Goal: Information Seeking & Learning: Learn about a topic

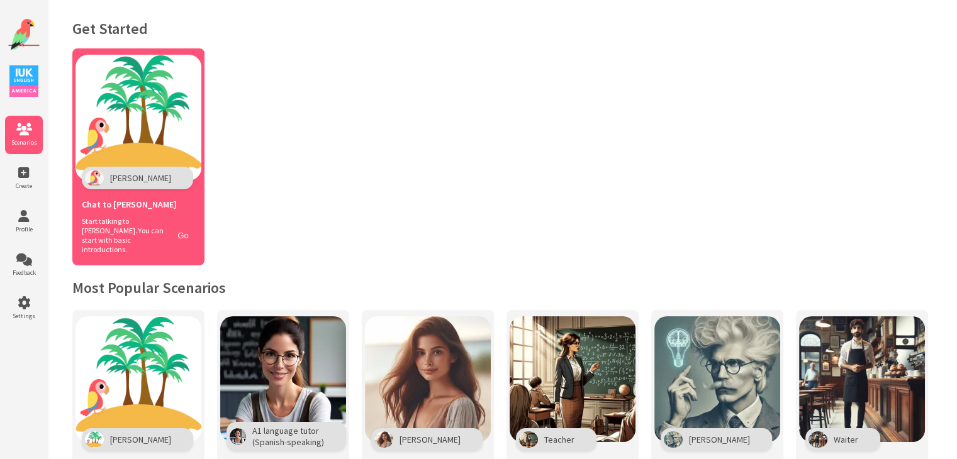
click at [184, 238] on button "Go" at bounding box center [183, 235] width 24 height 18
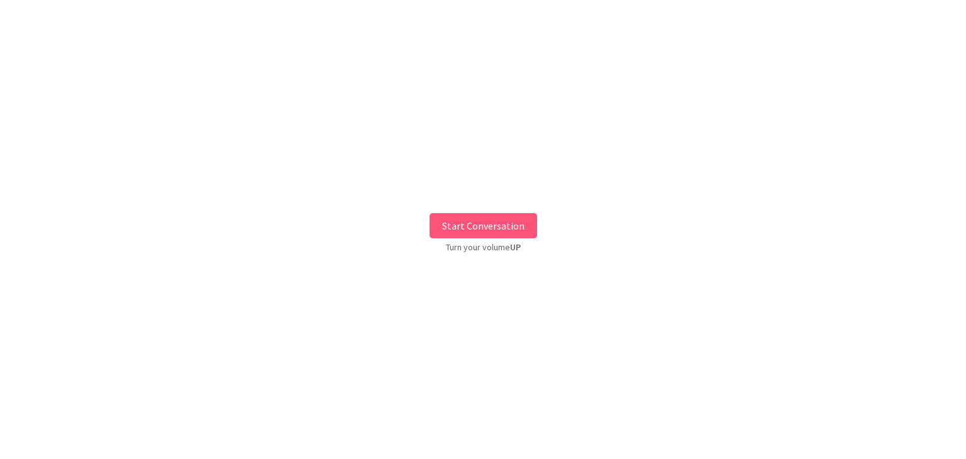
click at [502, 228] on button "Start Conversation" at bounding box center [484, 225] width 108 height 25
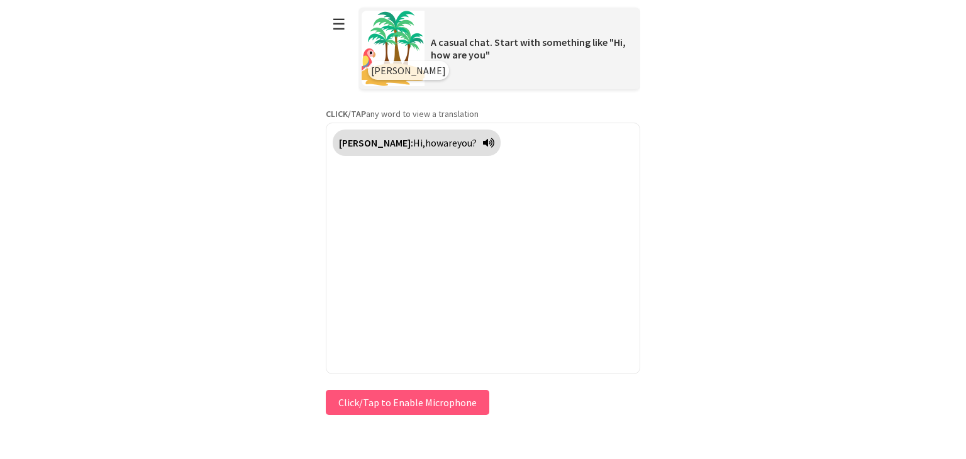
click at [437, 399] on button "Click/Tap to Enable Microphone" at bounding box center [408, 402] width 164 height 25
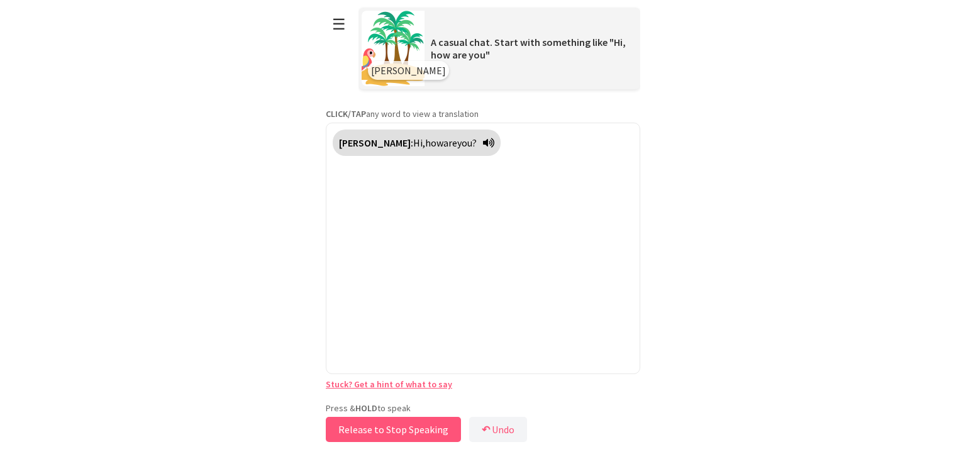
click at [406, 433] on button "Release to Stop Speaking" at bounding box center [393, 429] width 135 height 25
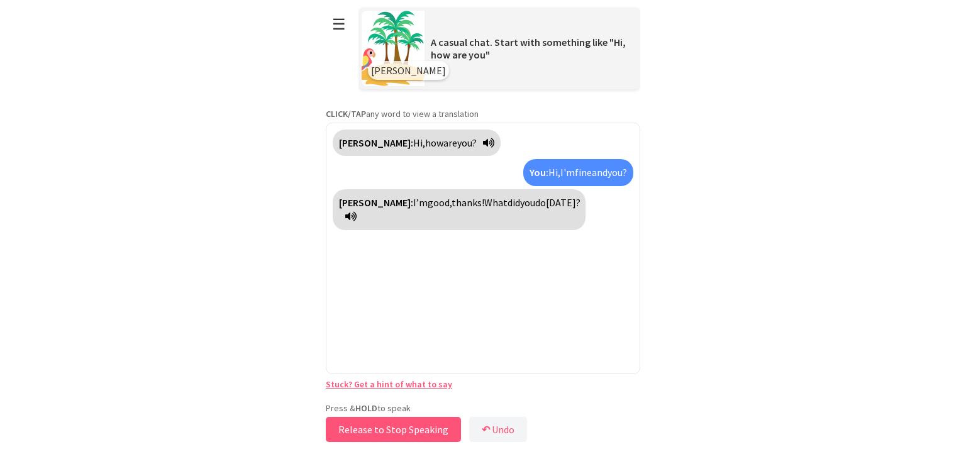
drag, startPoint x: 387, startPoint y: 426, endPoint x: 420, endPoint y: 446, distance: 38.4
click at [420, 446] on body "**********" at bounding box center [483, 229] width 314 height 459
click at [428, 426] on button "Release to Stop Speaking" at bounding box center [393, 429] width 135 height 25
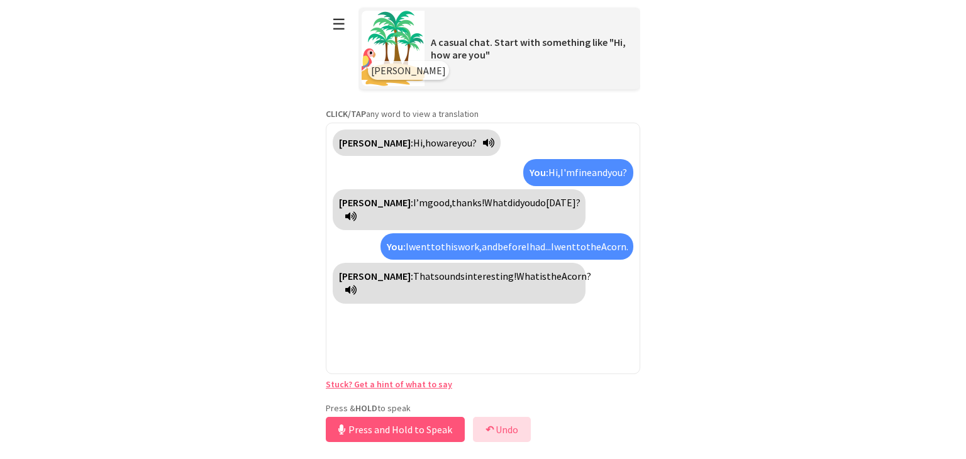
click at [508, 426] on button "↶ Undo" at bounding box center [502, 429] width 58 height 25
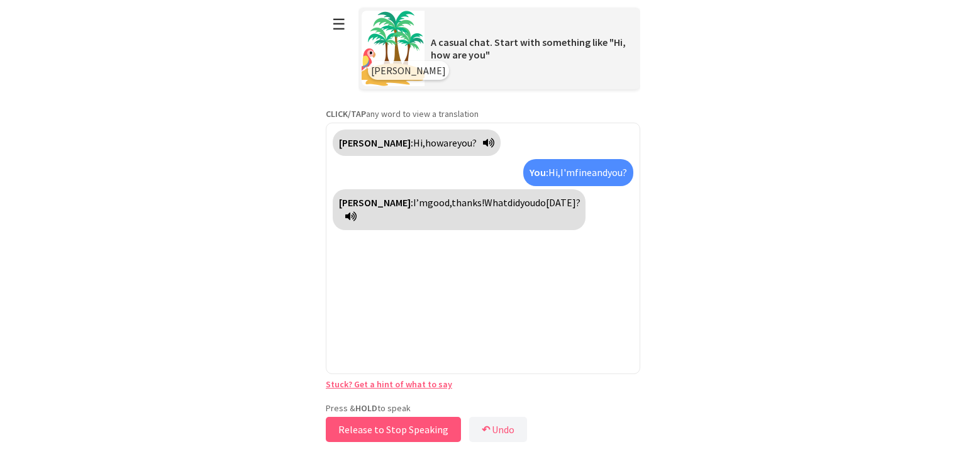
click at [408, 430] on button "Release to Stop Speaking" at bounding box center [393, 429] width 135 height 25
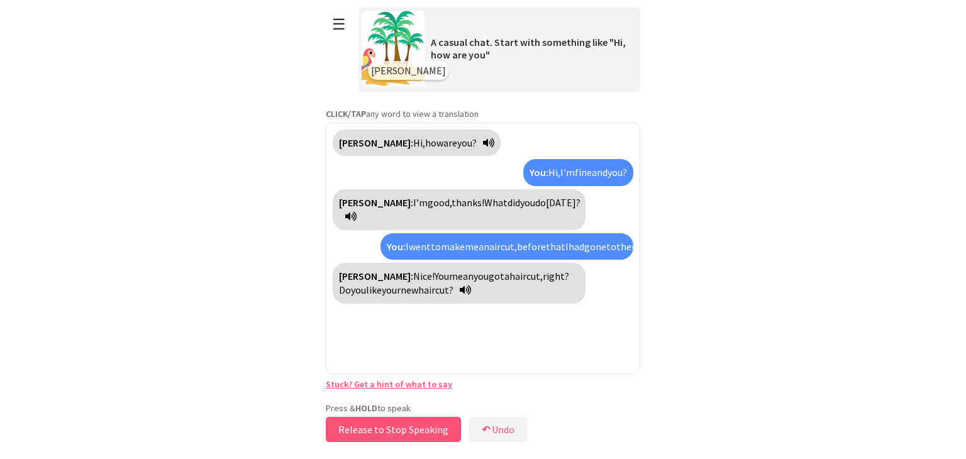
click at [404, 431] on button "Release to Stop Speaking" at bounding box center [393, 429] width 135 height 25
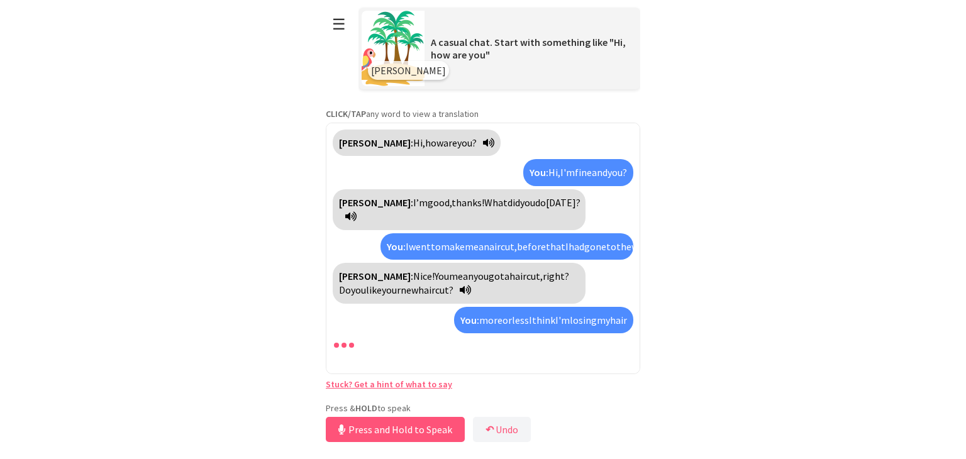
scroll to position [7, 0]
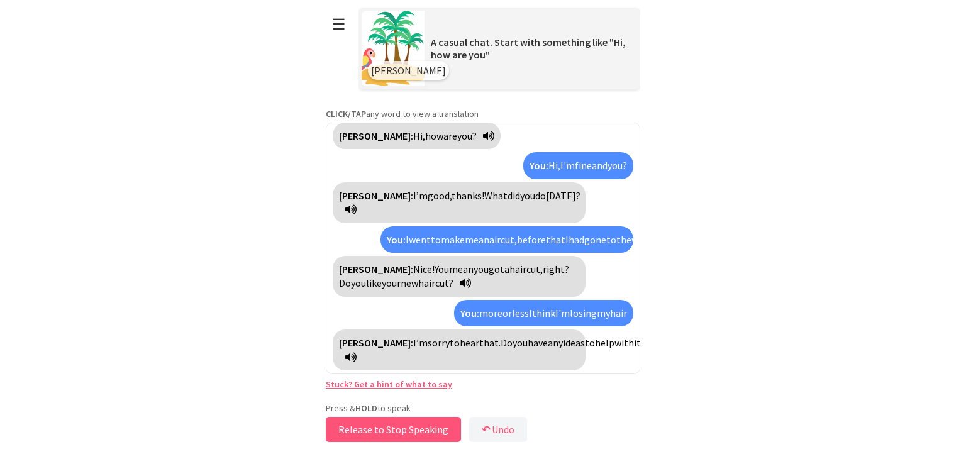
click at [382, 431] on button "Release to Stop Speaking" at bounding box center [393, 429] width 135 height 25
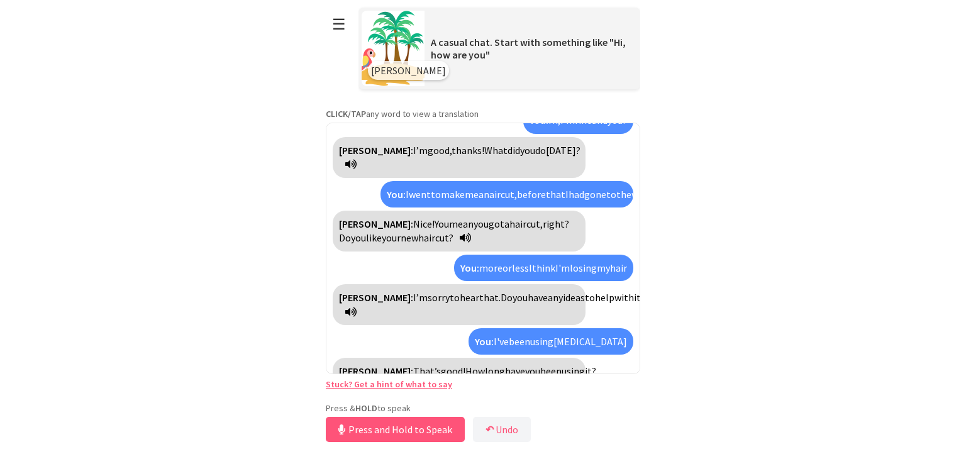
scroll to position [81, 0]
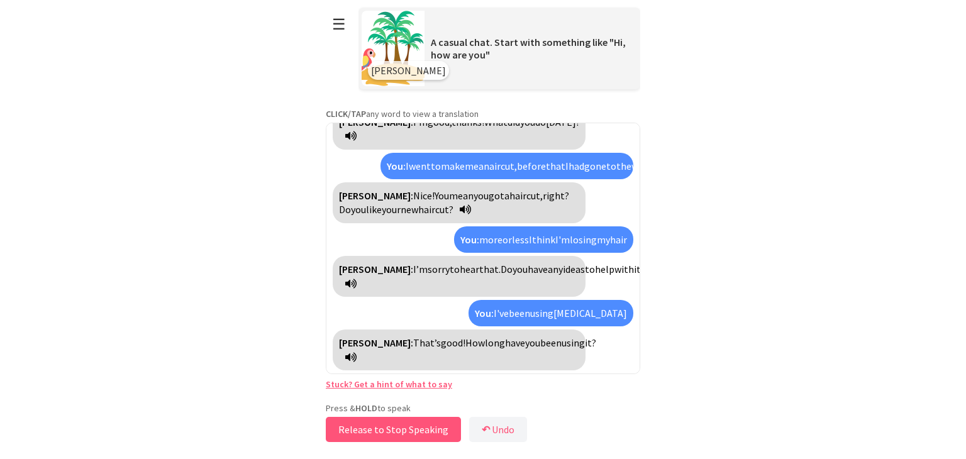
click at [400, 423] on button "Release to Stop Speaking" at bounding box center [393, 429] width 135 height 25
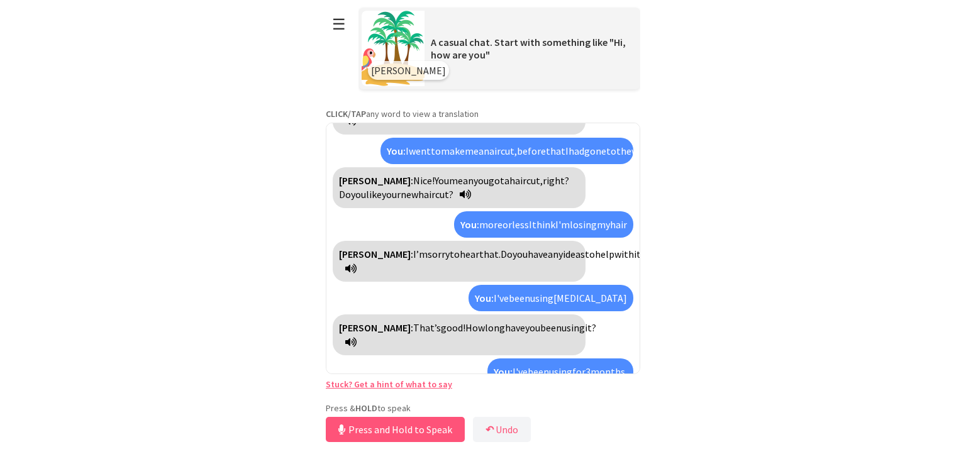
scroll to position [140, 0]
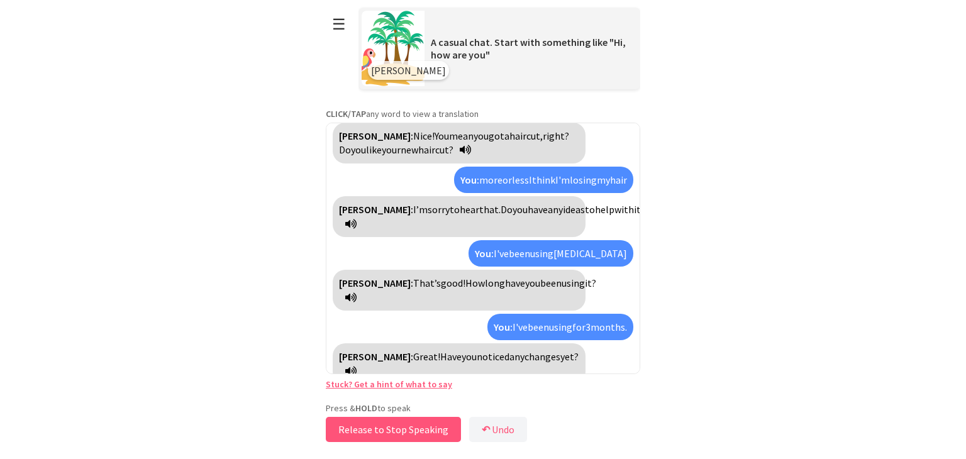
click at [400, 432] on button "Release to Stop Speaking" at bounding box center [393, 429] width 135 height 25
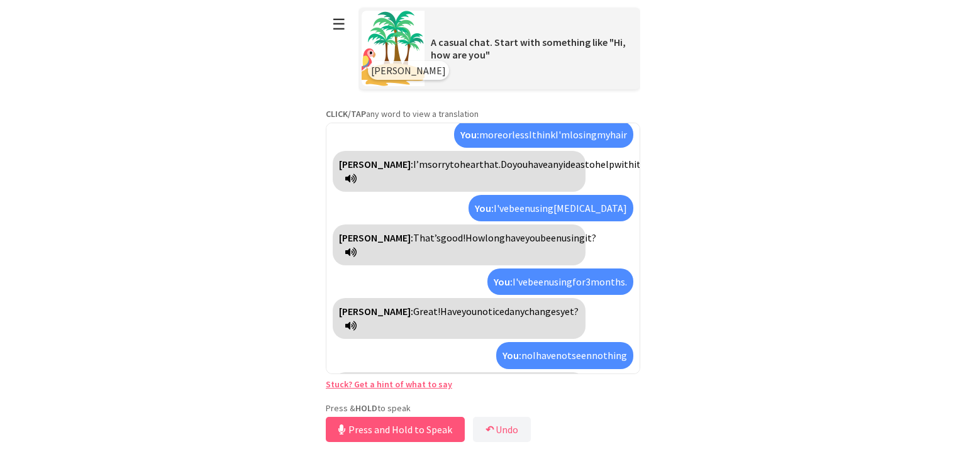
scroll to position [257, 0]
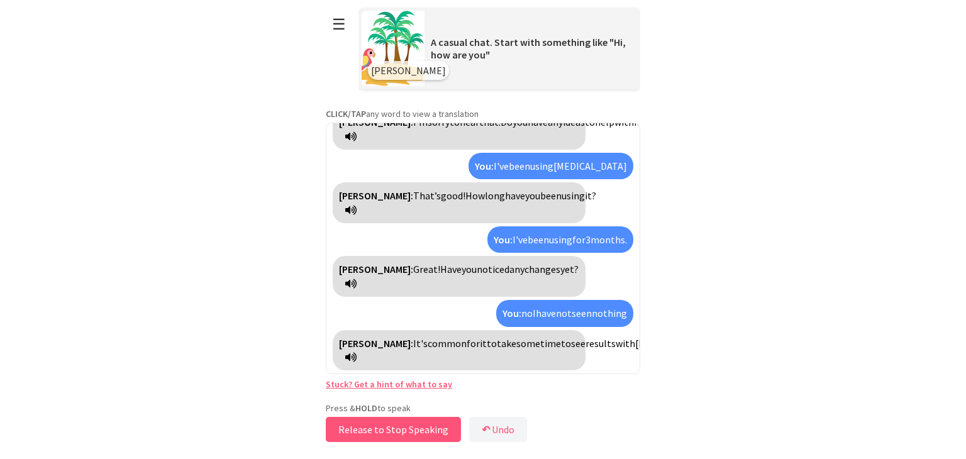
click at [435, 428] on button "Release to Stop Speaking" at bounding box center [393, 429] width 135 height 25
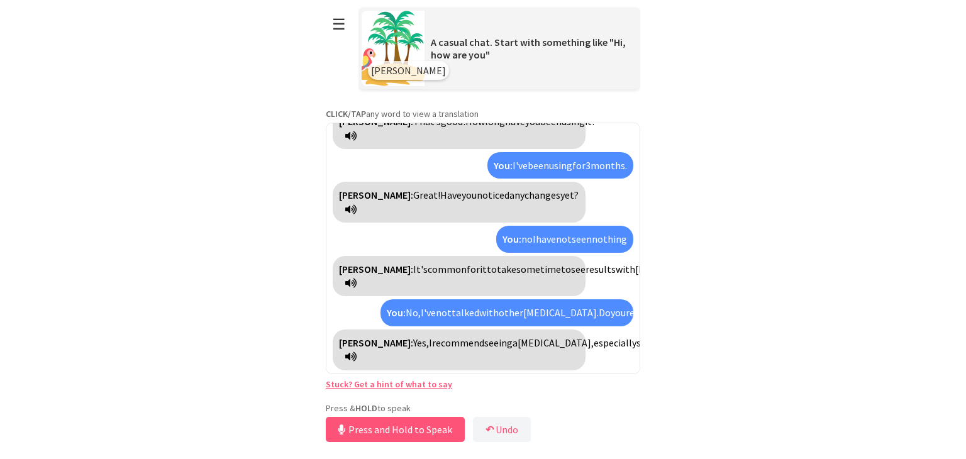
scroll to position [400, 0]
drag, startPoint x: 535, startPoint y: 257, endPoint x: 592, endPoint y: 245, distance: 59.1
click at [592, 299] on div "You: No, I've not talked with other [MEDICAL_DATA]. Do you recommend to go with…" at bounding box center [506, 312] width 253 height 26
copy div "Do you recommend to go with a doctor"
click at [428, 428] on button "Release to Stop Speaking" at bounding box center [393, 429] width 135 height 25
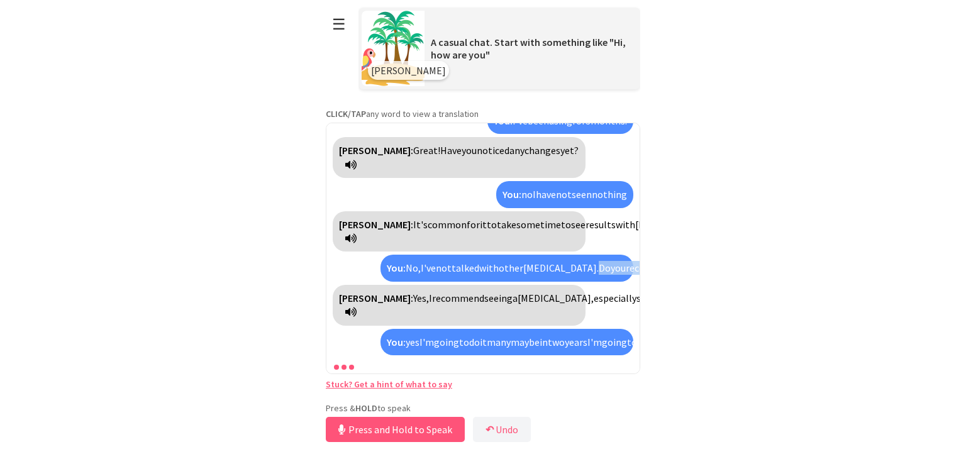
scroll to position [587, 0]
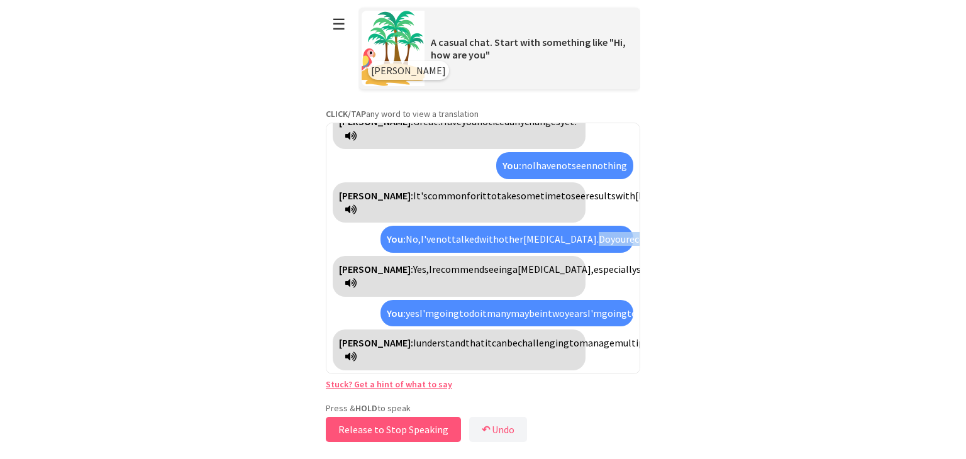
click at [431, 421] on button "Release to Stop Speaking" at bounding box center [393, 429] width 135 height 25
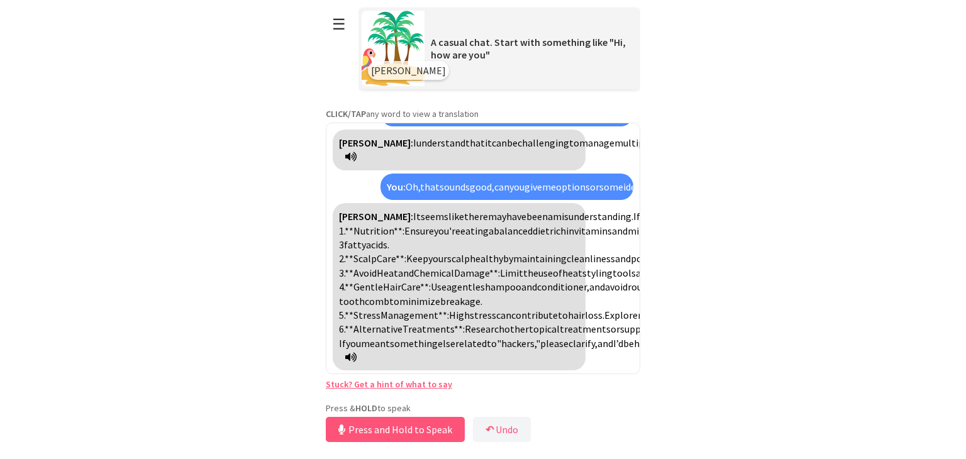
scroll to position [654, 0]
click at [435, 427] on button "Release to Stop Speaking" at bounding box center [393, 429] width 135 height 25
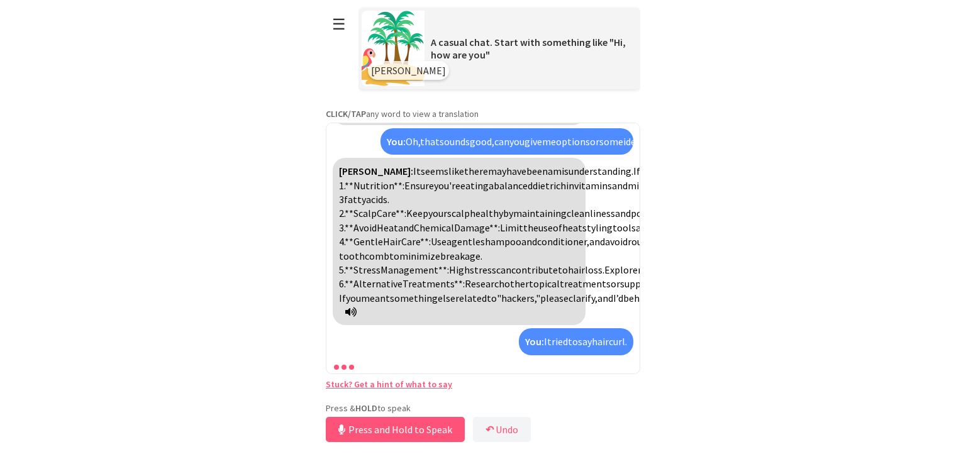
scroll to position [1016, 0]
click at [508, 424] on button "↶ Undo" at bounding box center [502, 429] width 58 height 25
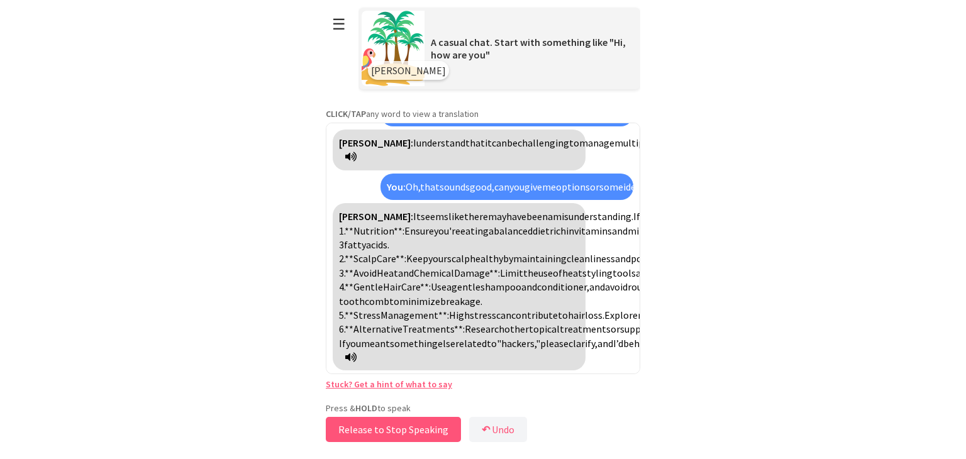
click at [423, 430] on button "Release to Stop Speaking" at bounding box center [393, 429] width 135 height 25
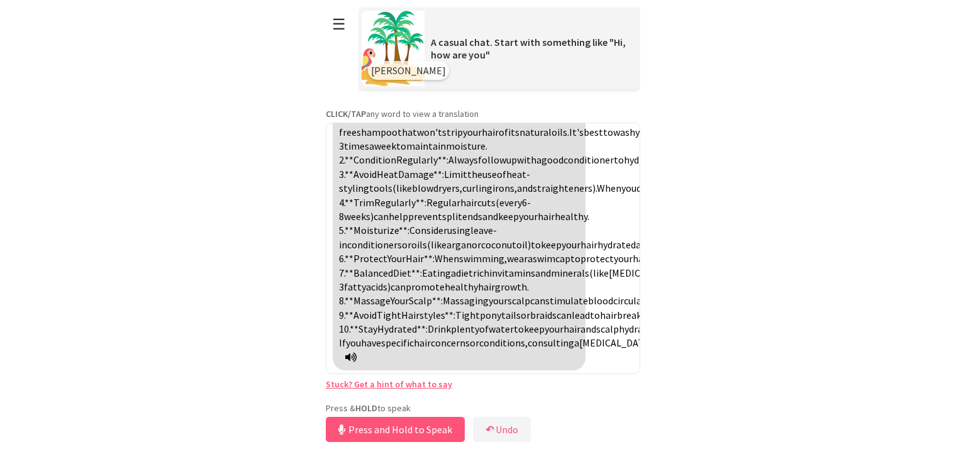
scroll to position [1438, 0]
click at [357, 358] on icon at bounding box center [350, 357] width 11 height 10
click at [357, 352] on icon at bounding box center [350, 357] width 11 height 10
click at [410, 418] on button "Press and Hold to Speak" at bounding box center [395, 429] width 139 height 25
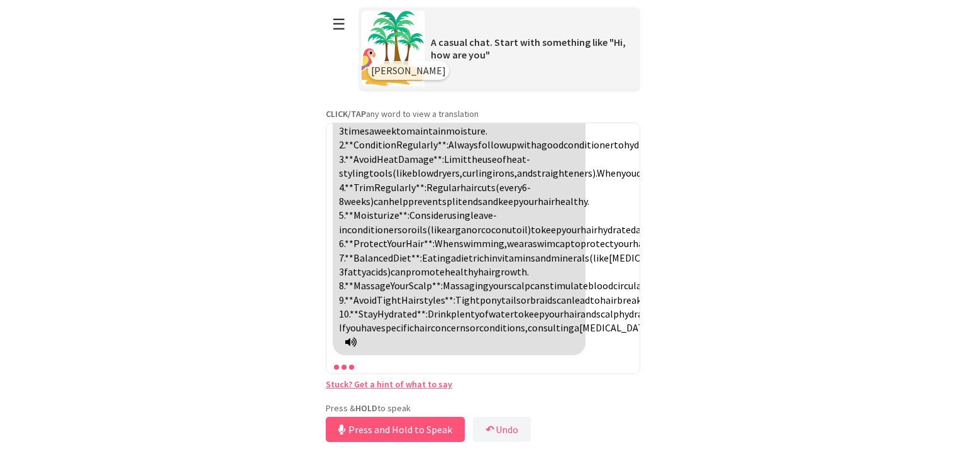
scroll to position [1454, 0]
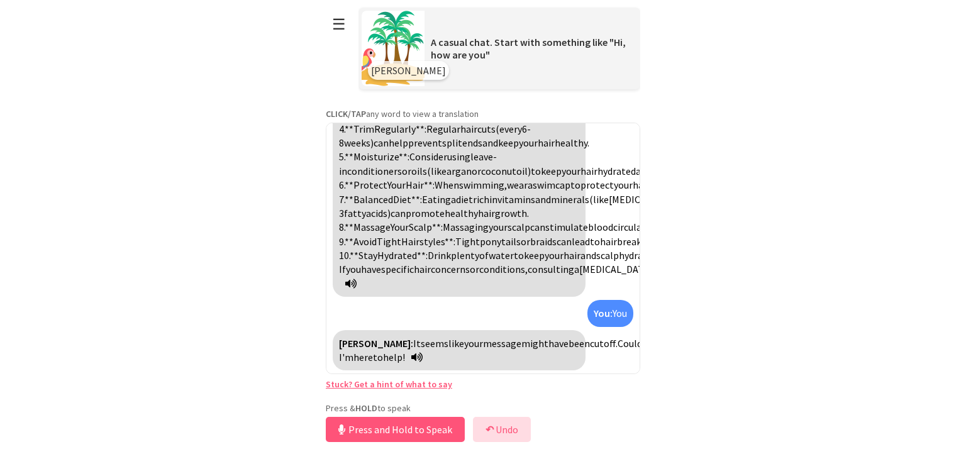
click at [499, 431] on button "↶ Undo" at bounding box center [502, 429] width 58 height 25
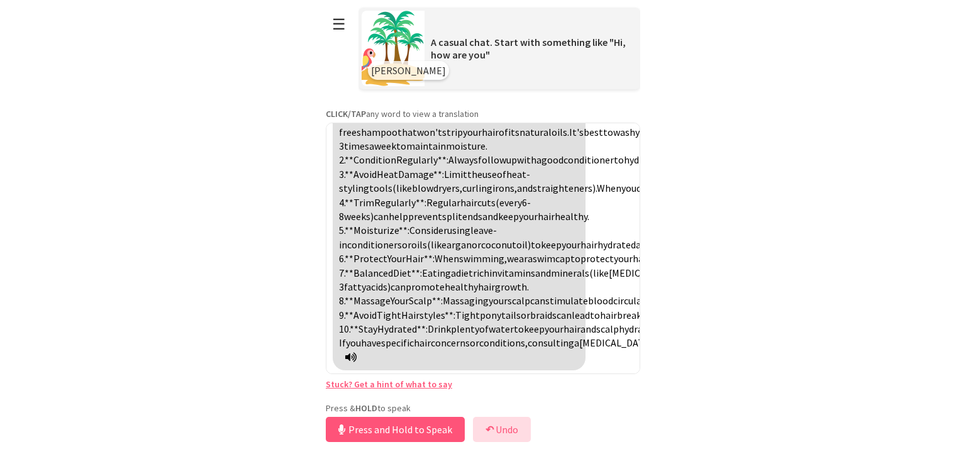
scroll to position [1439, 0]
click at [357, 352] on icon at bounding box center [350, 357] width 11 height 10
click at [357, 357] on icon at bounding box center [350, 357] width 11 height 10
click at [421, 423] on button "Release to Stop Speaking" at bounding box center [393, 429] width 135 height 25
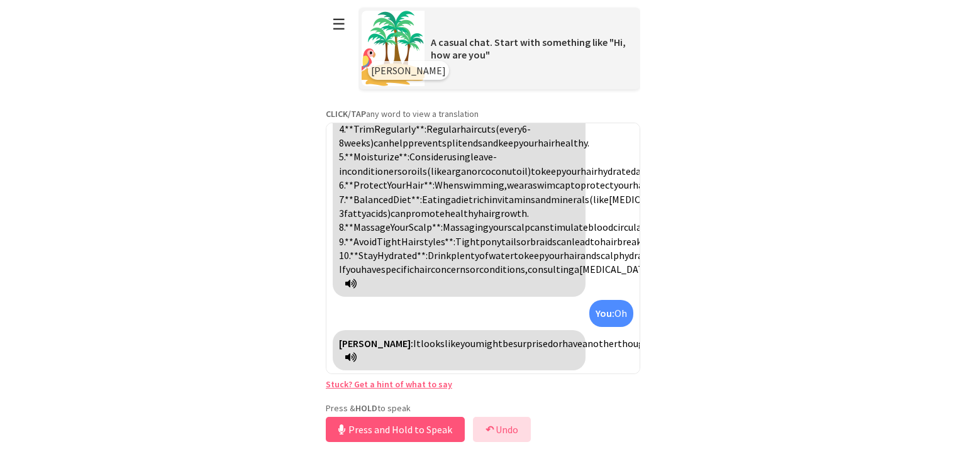
scroll to position [1540, 0]
click at [430, 421] on button "Release to Stop Speaking" at bounding box center [393, 429] width 135 height 25
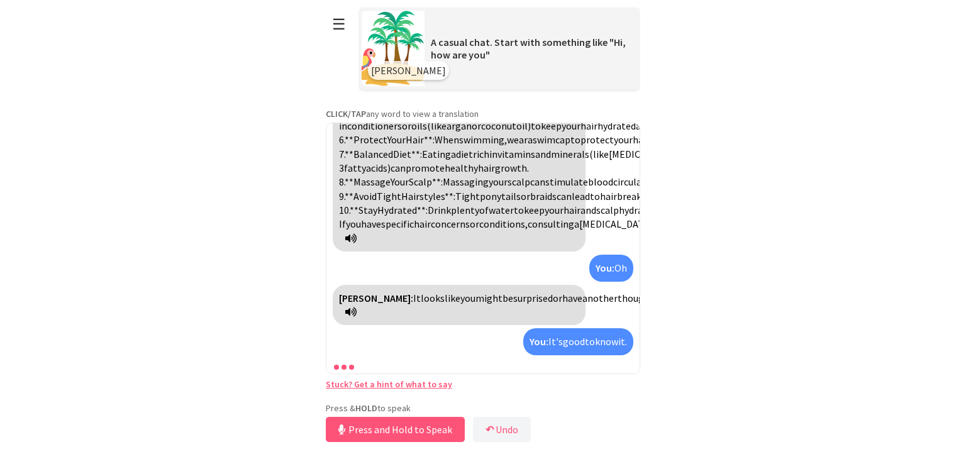
scroll to position [1628, 0]
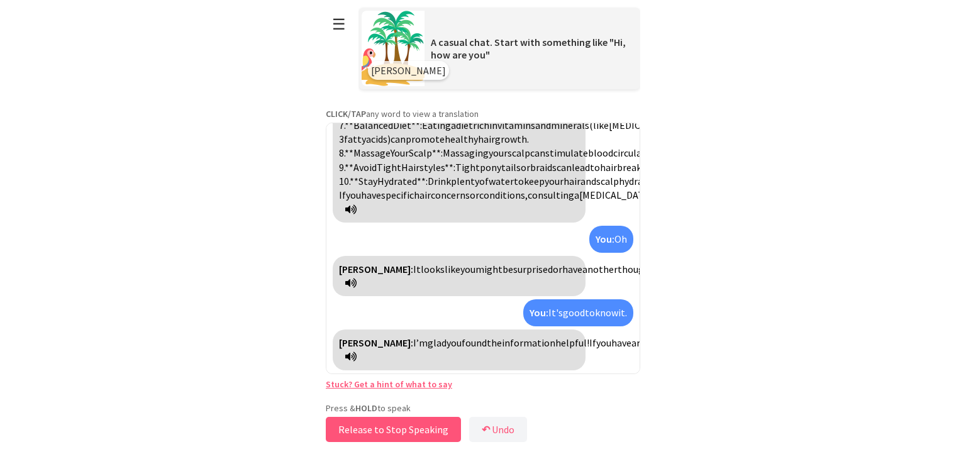
click at [427, 424] on button "Release to Stop Speaking" at bounding box center [393, 429] width 135 height 25
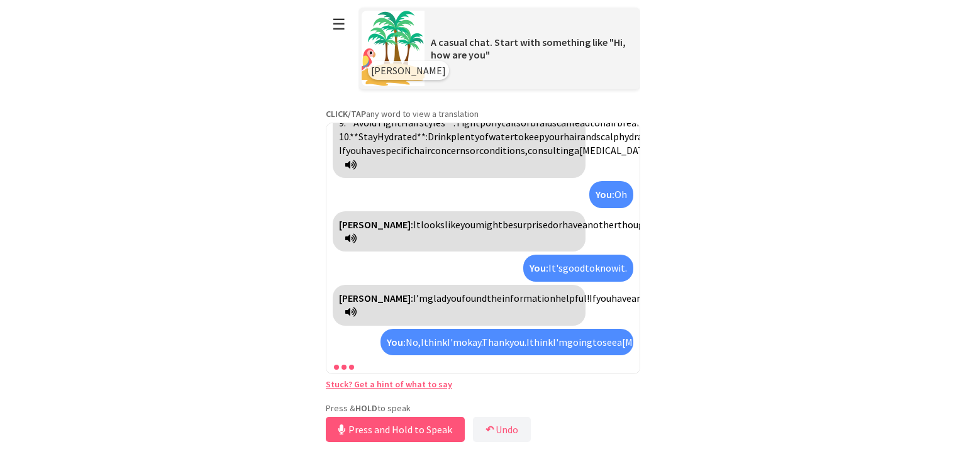
scroll to position [1758, 0]
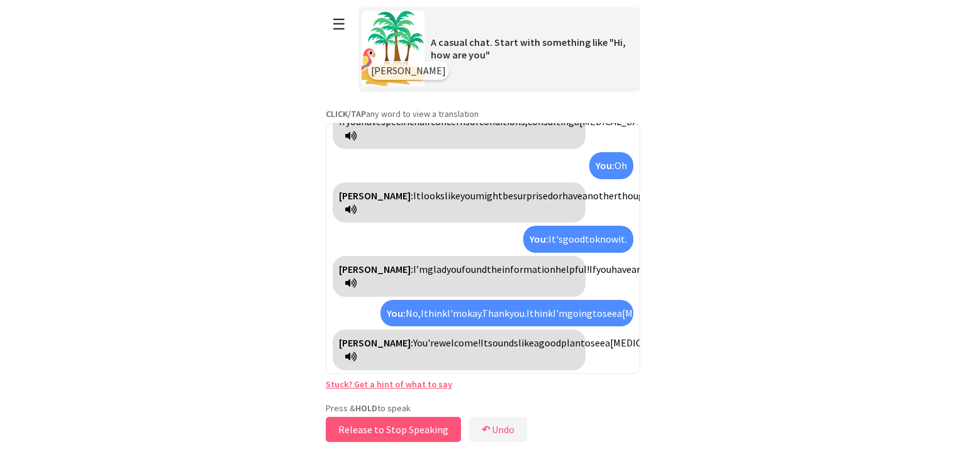
click at [411, 431] on button "Release to Stop Speaking" at bounding box center [393, 429] width 135 height 25
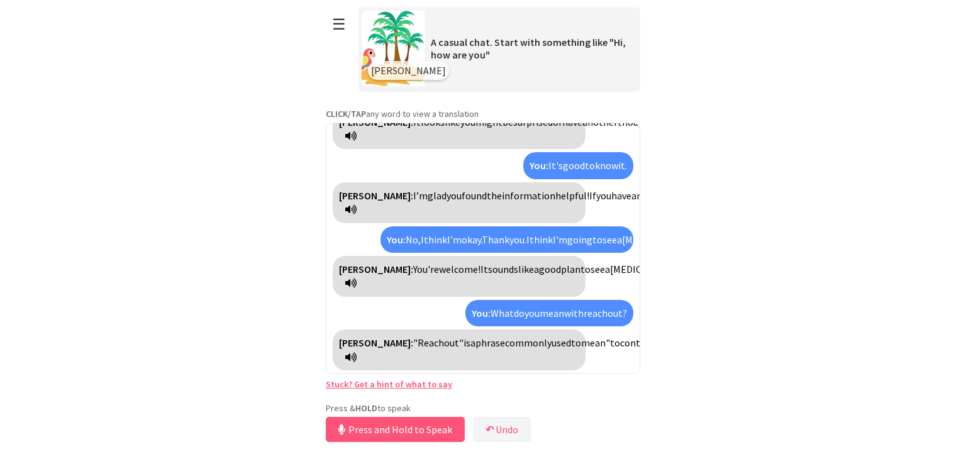
scroll to position [1889, 0]
click at [406, 420] on button "Release to Stop Speaking" at bounding box center [393, 429] width 135 height 25
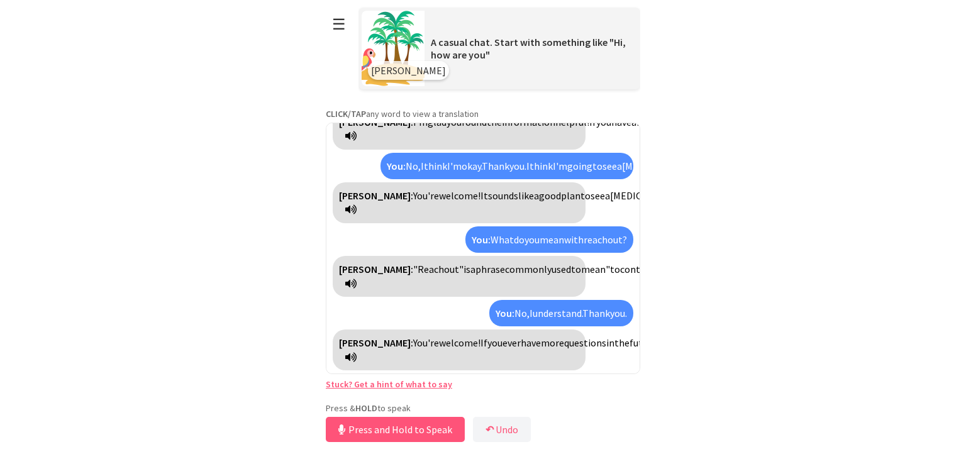
scroll to position [1976, 0]
click at [422, 428] on button "Release to Stop Speaking" at bounding box center [393, 429] width 135 height 25
click at [357, 279] on icon at bounding box center [350, 284] width 11 height 10
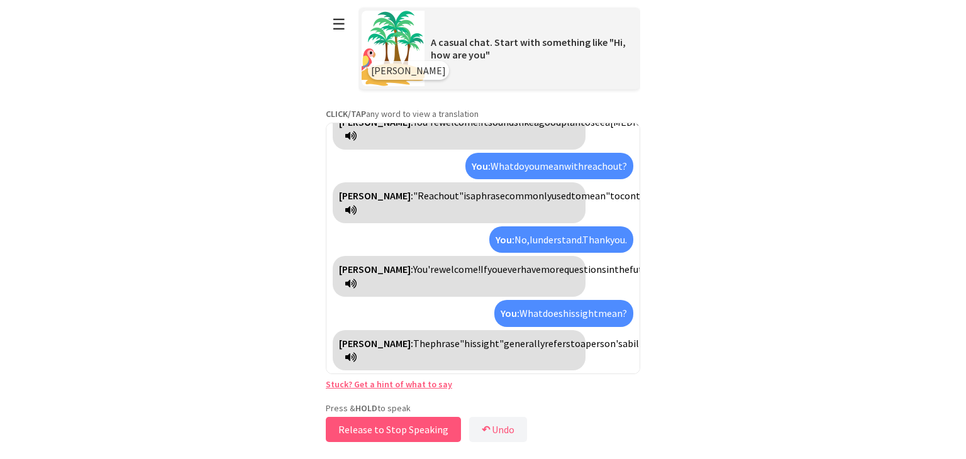
click at [402, 425] on button "Release to Stop Speaking" at bounding box center [393, 429] width 135 height 25
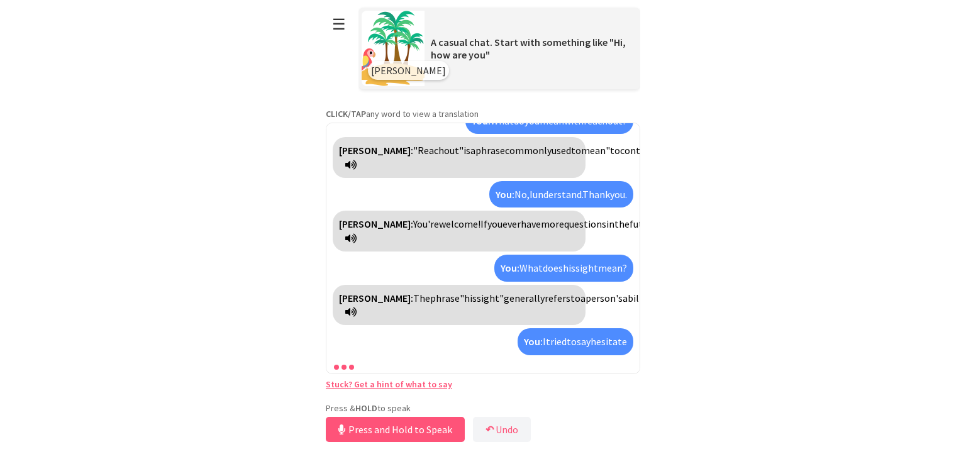
scroll to position [2250, 0]
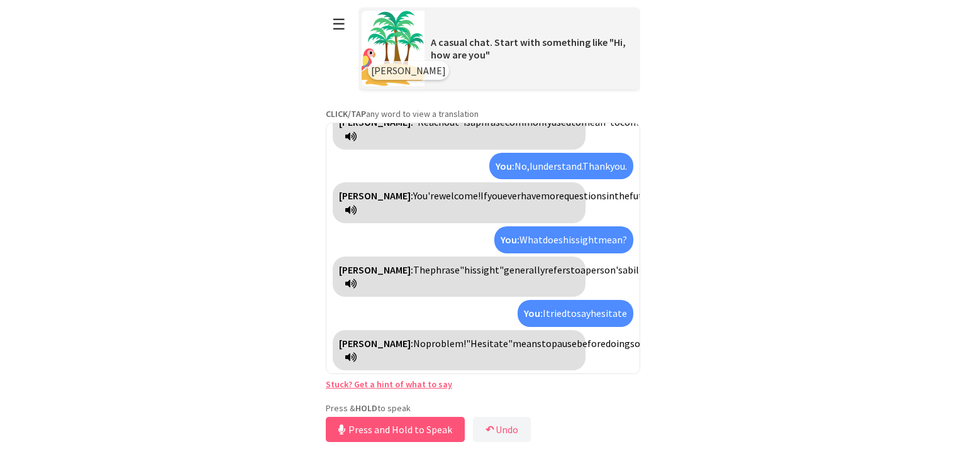
click at [357, 355] on icon at bounding box center [350, 357] width 11 height 10
click at [417, 423] on button "Release to Stop Speaking" at bounding box center [393, 429] width 135 height 25
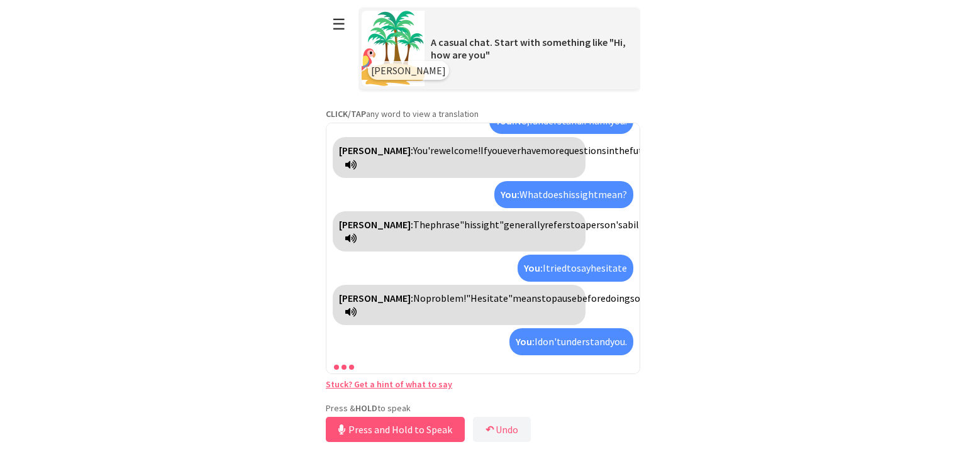
scroll to position [2367, 0]
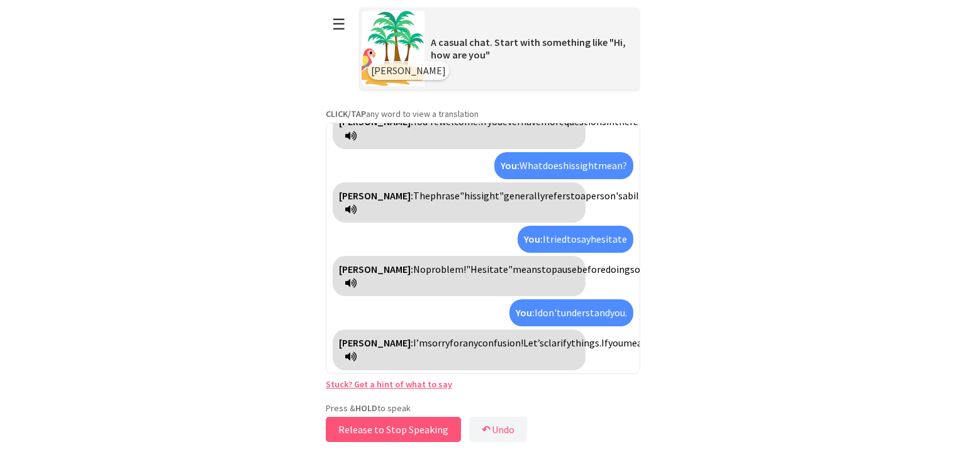
click at [428, 418] on button "Release to Stop Speaking" at bounding box center [393, 429] width 135 height 25
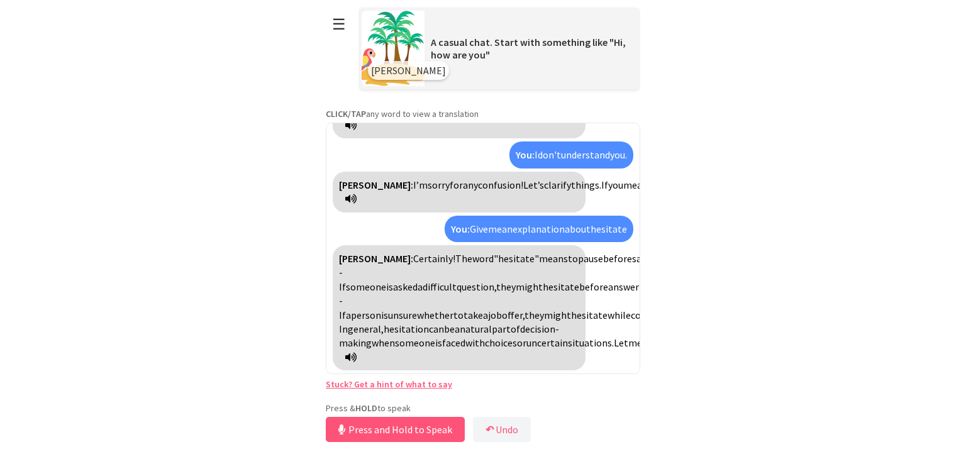
scroll to position [2609, 0]
click at [442, 428] on button "Release to Stop Speaking" at bounding box center [393, 429] width 135 height 25
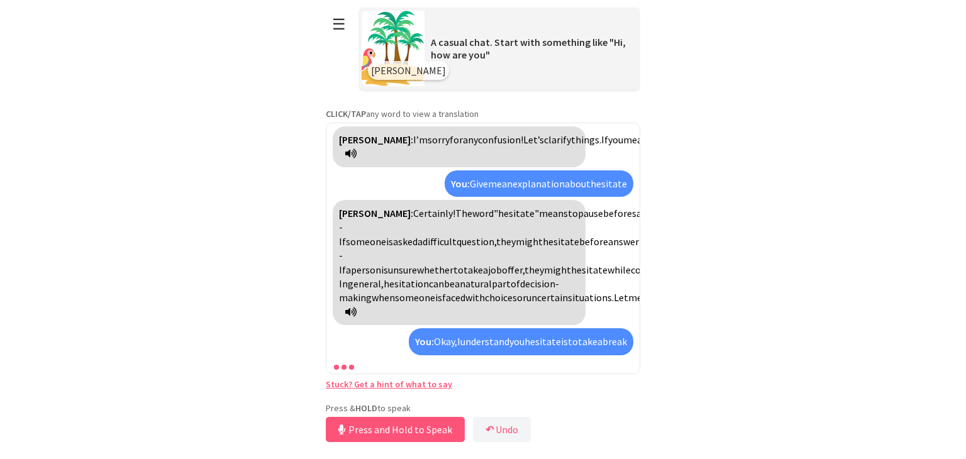
scroll to position [2767, 0]
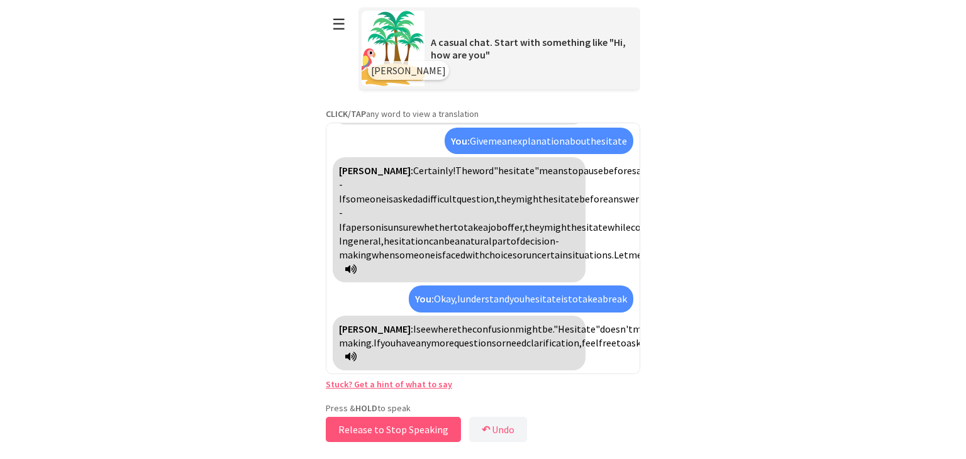
click at [447, 423] on button "Release to Stop Speaking" at bounding box center [393, 429] width 135 height 25
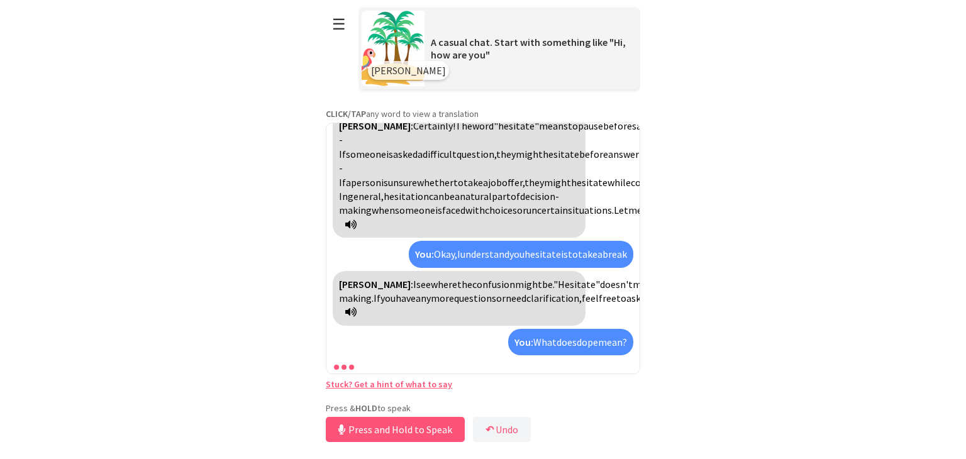
scroll to position [2812, 0]
click at [497, 421] on button "↶ Undo" at bounding box center [502, 429] width 58 height 25
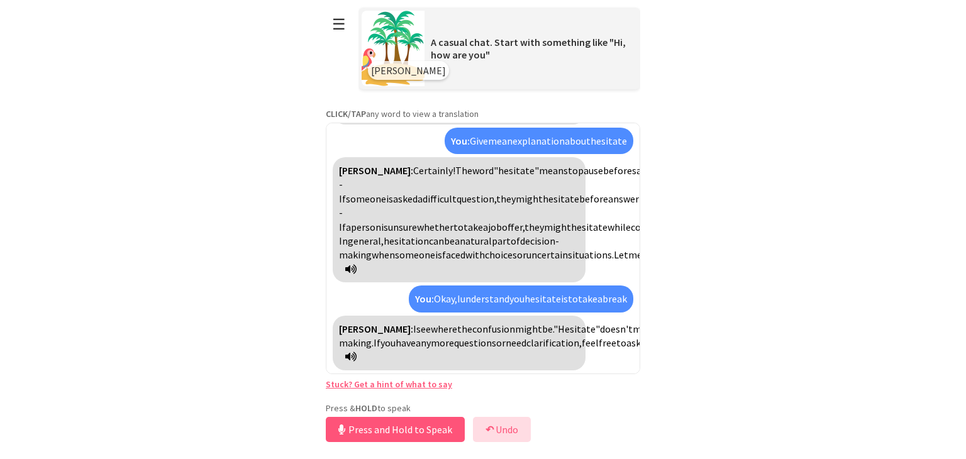
scroll to position [2767, 0]
click at [357, 352] on icon at bounding box center [350, 357] width 11 height 10
drag, startPoint x: 512, startPoint y: 423, endPoint x: 660, endPoint y: 445, distance: 150.0
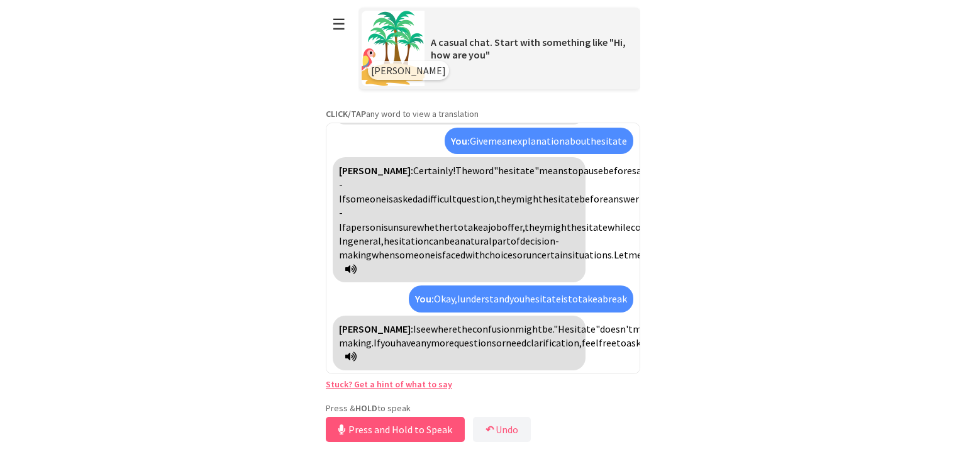
click at [660, 445] on html "**********" at bounding box center [483, 229] width 966 height 459
click at [390, 420] on button "Release to Stop Speaking" at bounding box center [393, 429] width 135 height 25
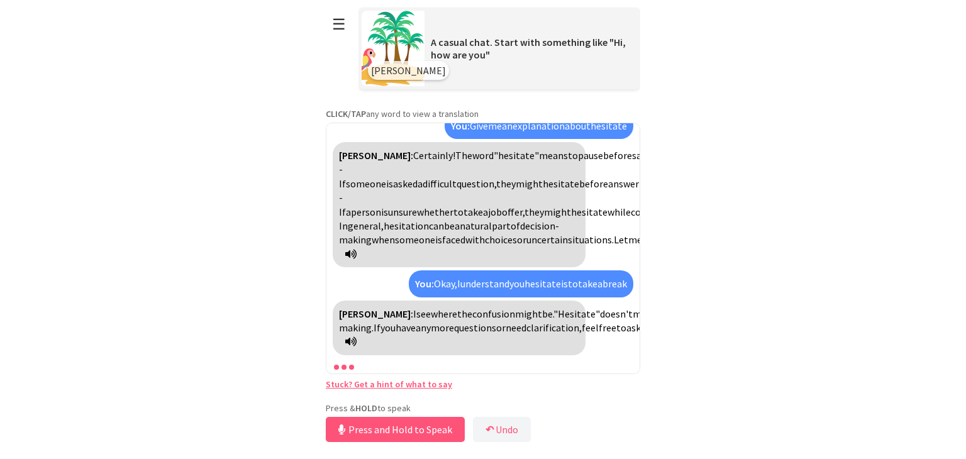
scroll to position [2812, 0]
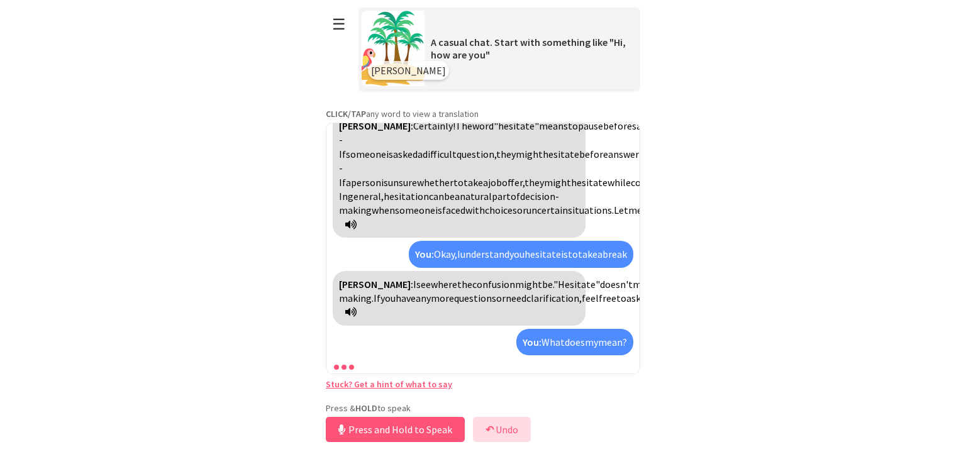
click at [497, 432] on button "↶ Undo" at bounding box center [502, 429] width 58 height 25
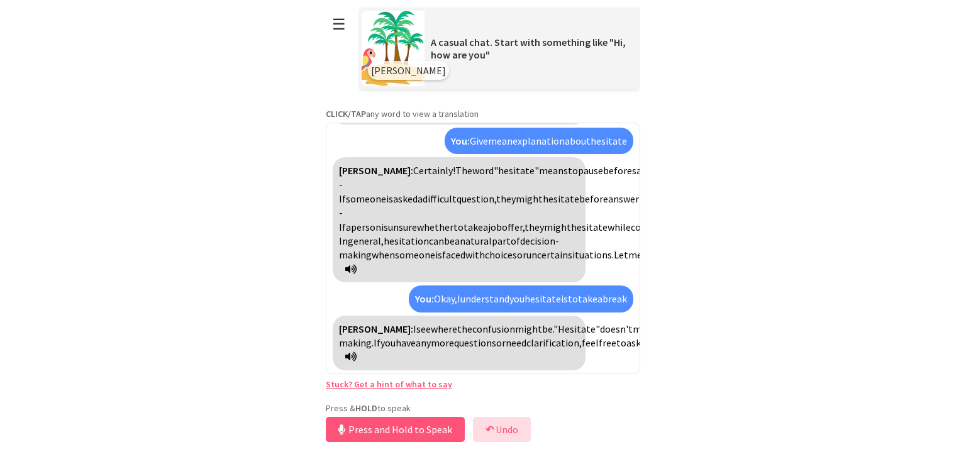
scroll to position [2767, 0]
click at [438, 425] on button "Release to Stop Speaking" at bounding box center [393, 429] width 135 height 25
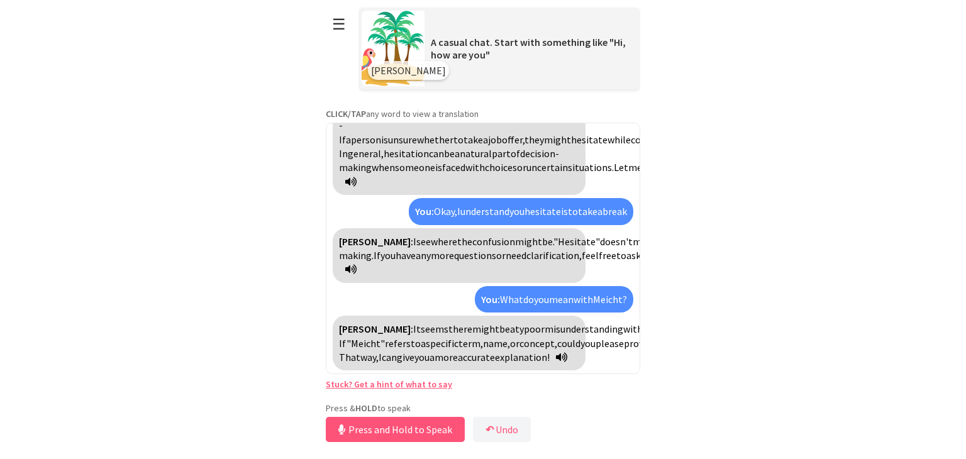
scroll to position [2926, 0]
click at [502, 431] on button "↶ Undo" at bounding box center [502, 429] width 58 height 25
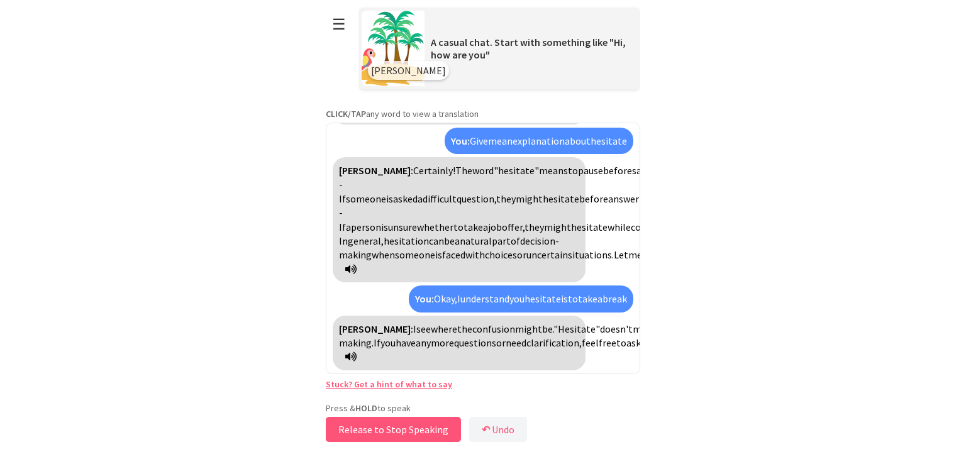
click at [438, 426] on button "Release to Stop Speaking" at bounding box center [393, 429] width 135 height 25
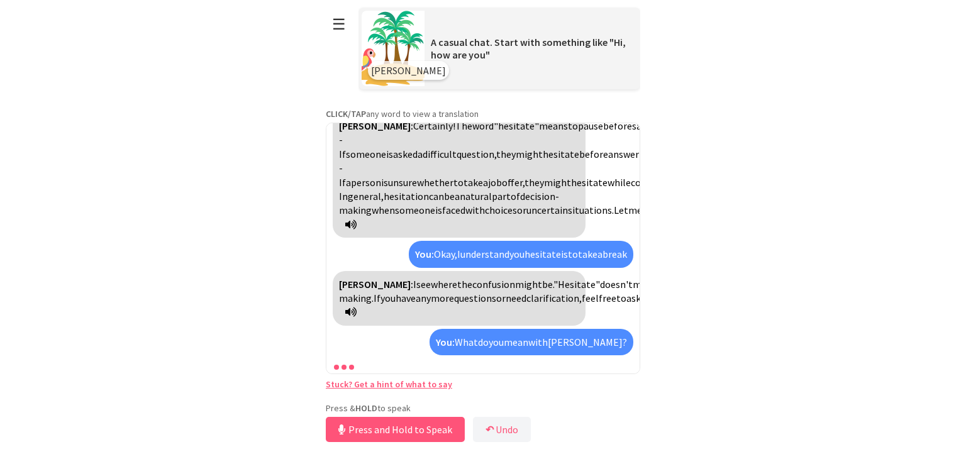
scroll to position [2911, 0]
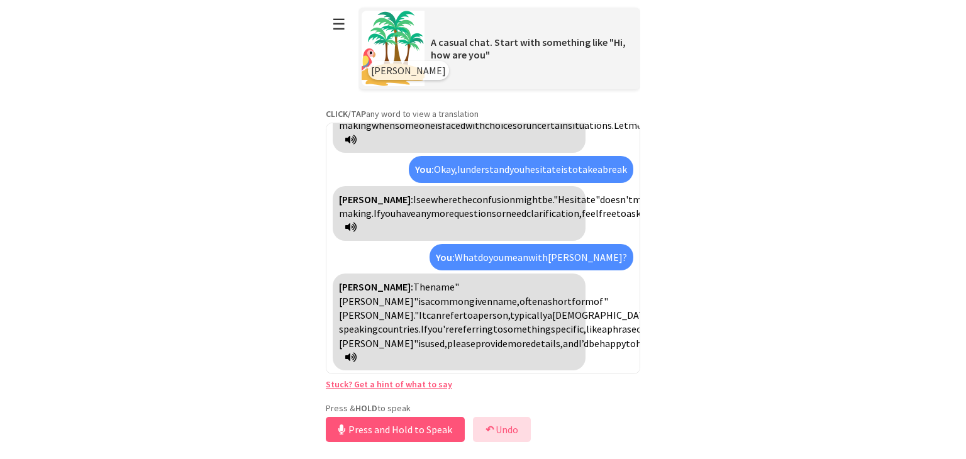
click at [503, 430] on button "↶ Undo" at bounding box center [502, 429] width 58 height 25
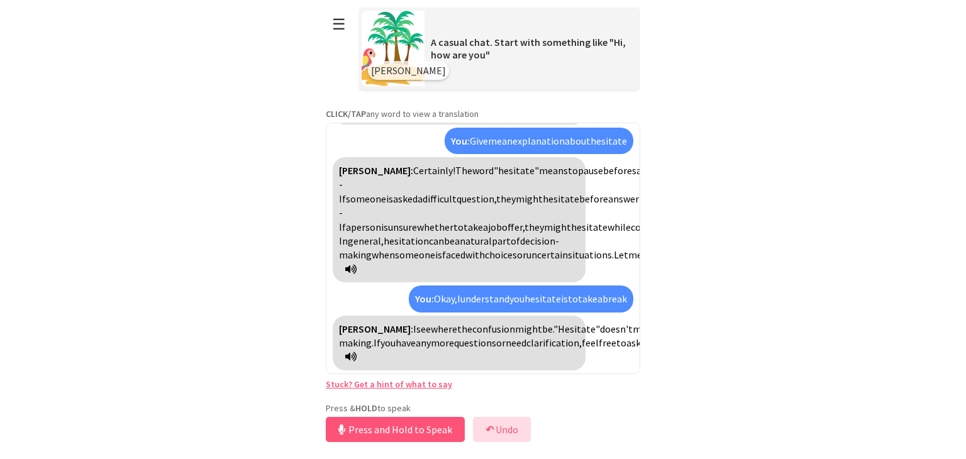
scroll to position [2767, 0]
click at [428, 421] on button "Release to Stop Speaking" at bounding box center [393, 429] width 135 height 25
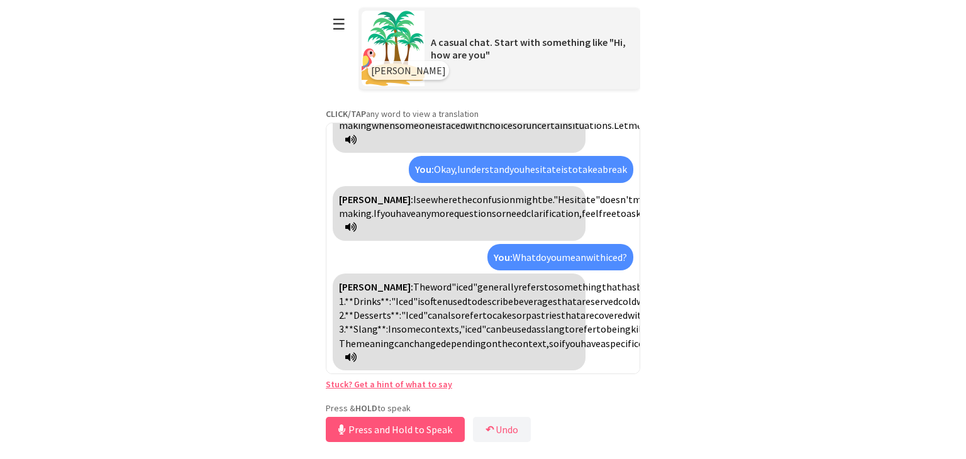
scroll to position [3010, 0]
drag, startPoint x: 448, startPoint y: 423, endPoint x: 526, endPoint y: 306, distance: 140.6
click at [526, 306] on div "**********" at bounding box center [483, 222] width 314 height 445
click at [484, 423] on b "↶" at bounding box center [486, 429] width 8 height 13
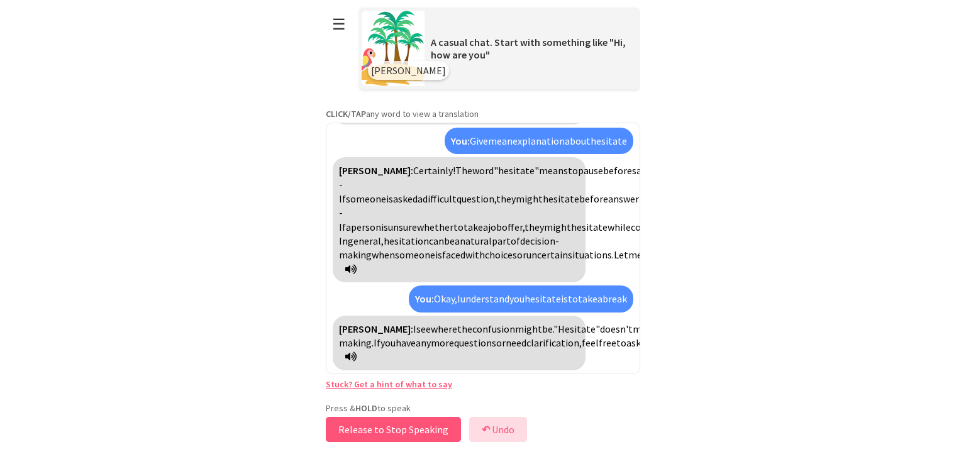
scroll to position [2767, 0]
click at [426, 430] on button "Release to Stop Speaking" at bounding box center [393, 429] width 135 height 25
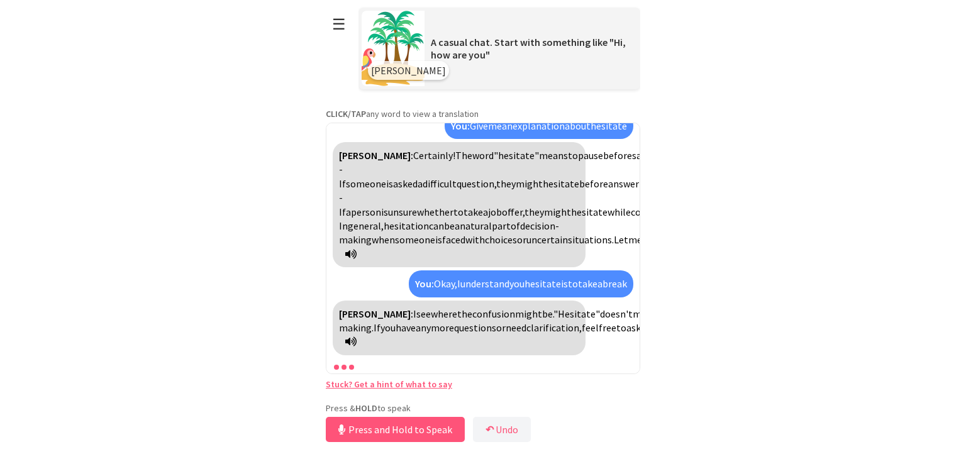
scroll to position [2812, 0]
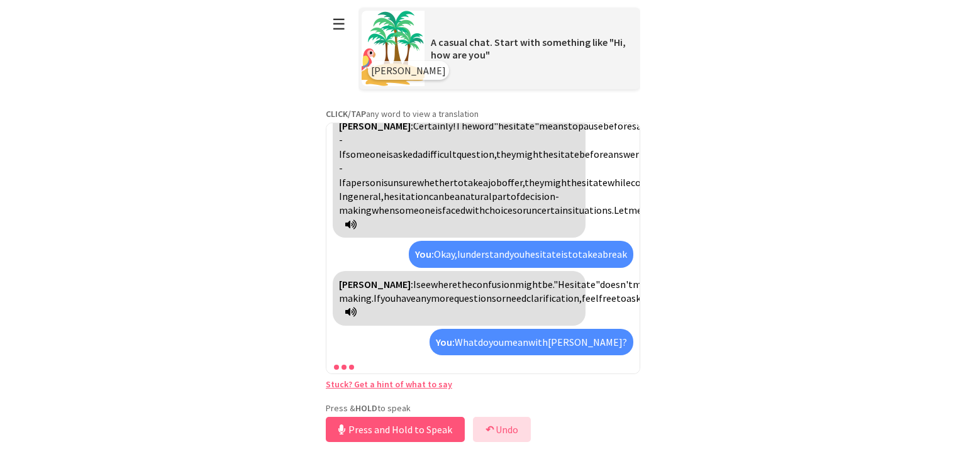
click at [504, 425] on button "↶ Undo" at bounding box center [502, 429] width 58 height 25
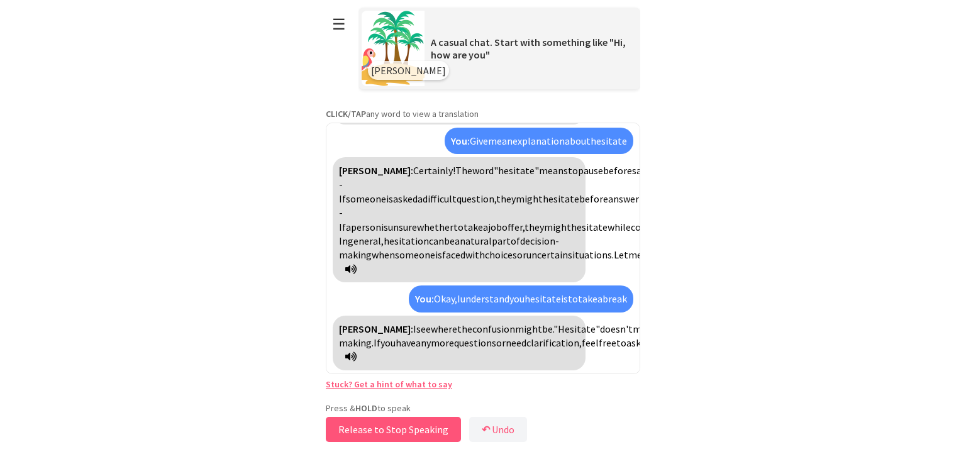
click at [446, 430] on button "Release to Stop Speaking" at bounding box center [393, 429] width 135 height 25
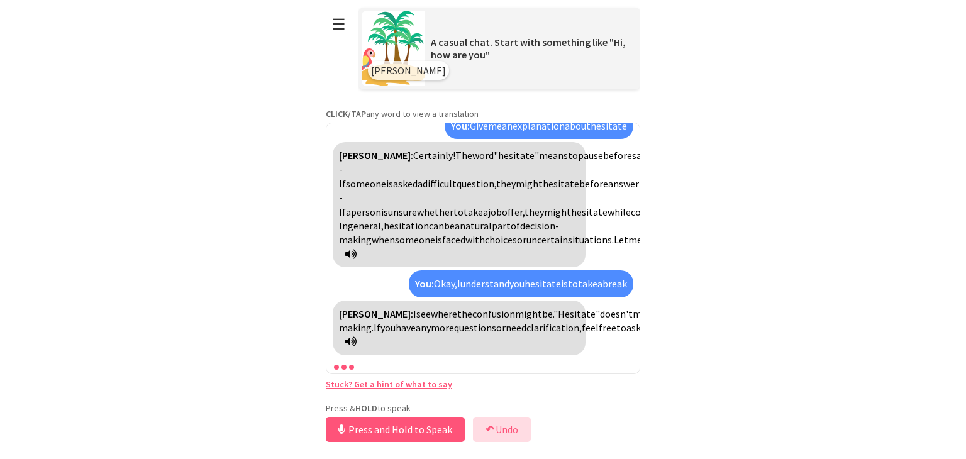
scroll to position [2812, 0]
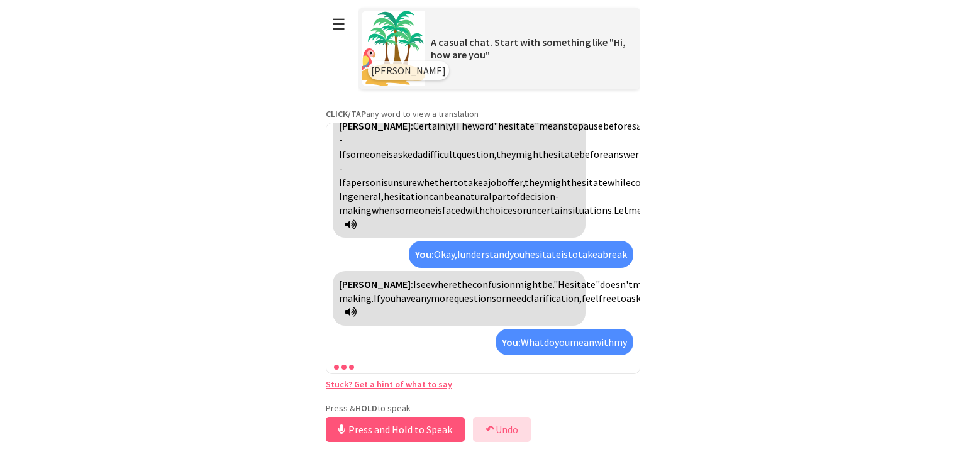
click at [510, 431] on button "↶ Undo" at bounding box center [502, 429] width 58 height 25
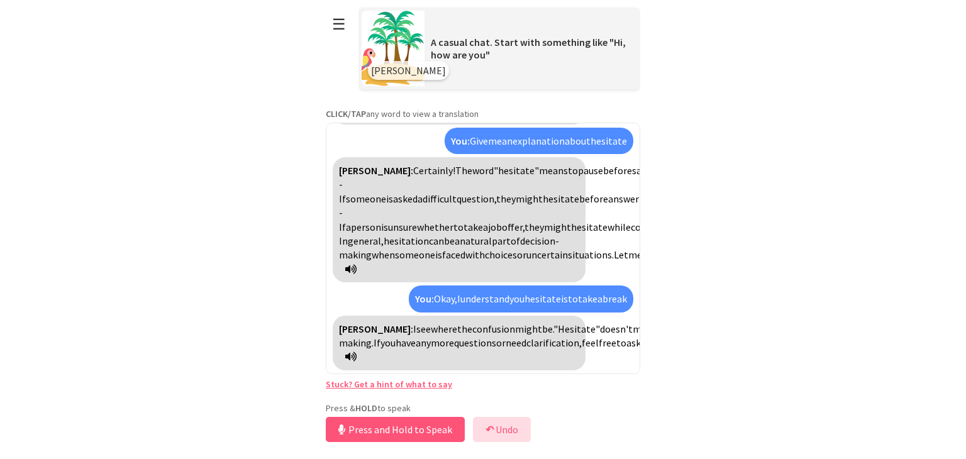
scroll to position [2767, 0]
click at [428, 442] on div "Press & HOLD to speak Press and Hold to Speak ↶ Undo Save No voice detected. Ho…" at bounding box center [483, 424] width 314 height 43
click at [428, 428] on button "Release to Stop Speaking" at bounding box center [393, 429] width 135 height 25
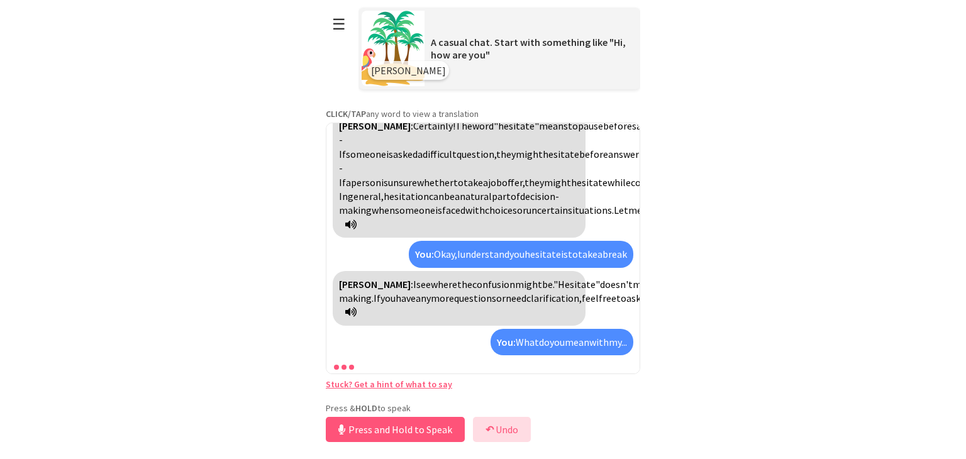
scroll to position [2926, 0]
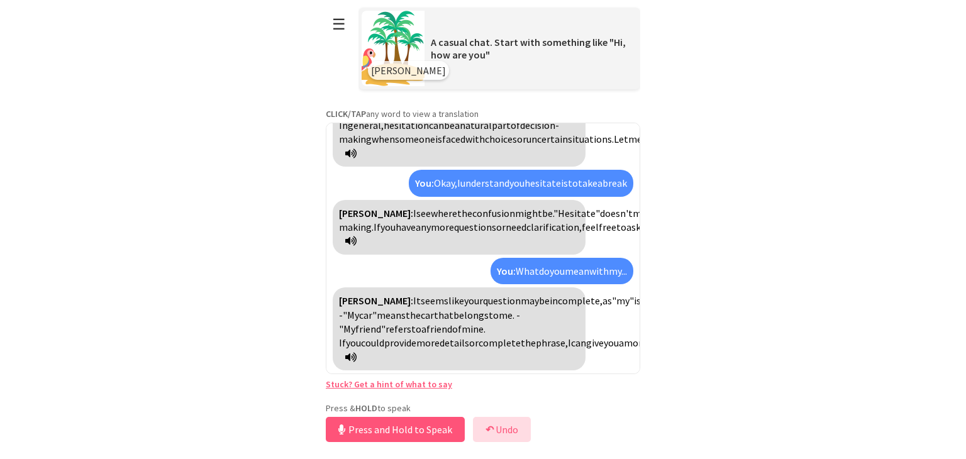
click at [494, 428] on button "↶ Undo" at bounding box center [502, 429] width 58 height 25
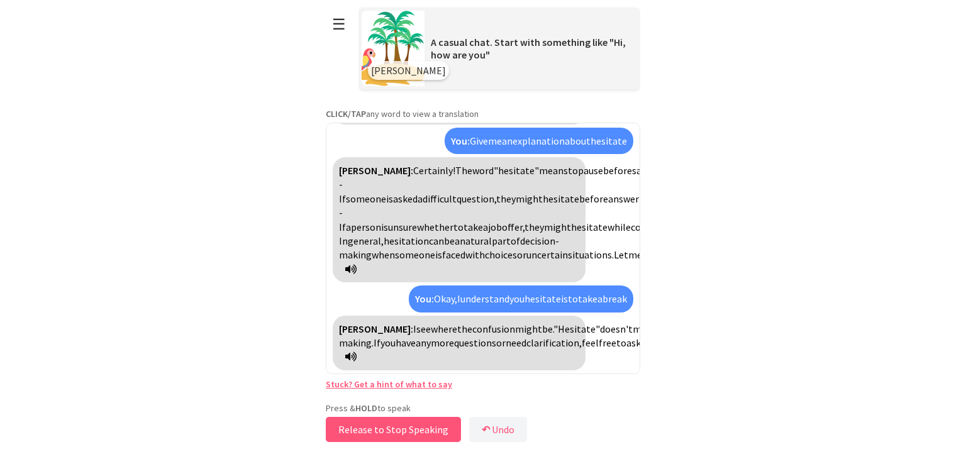
click at [434, 431] on button "Release to Stop Speaking" at bounding box center [393, 429] width 135 height 25
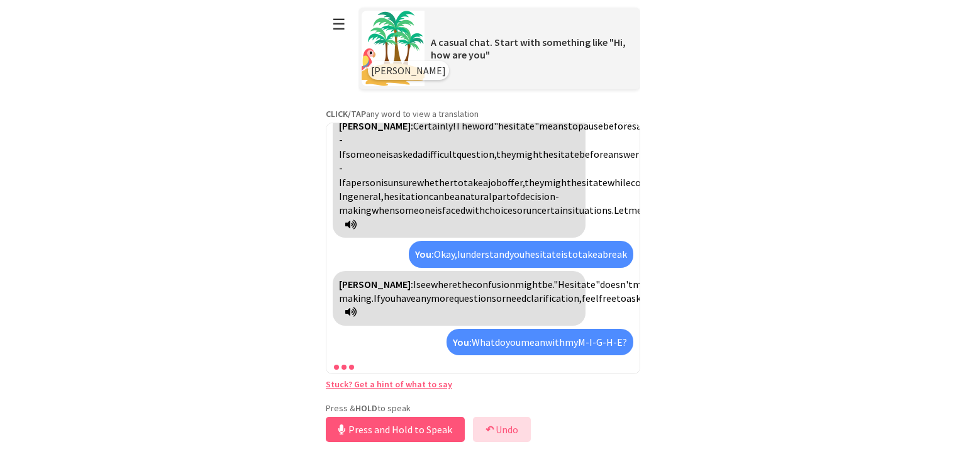
scroll to position [2926, 0]
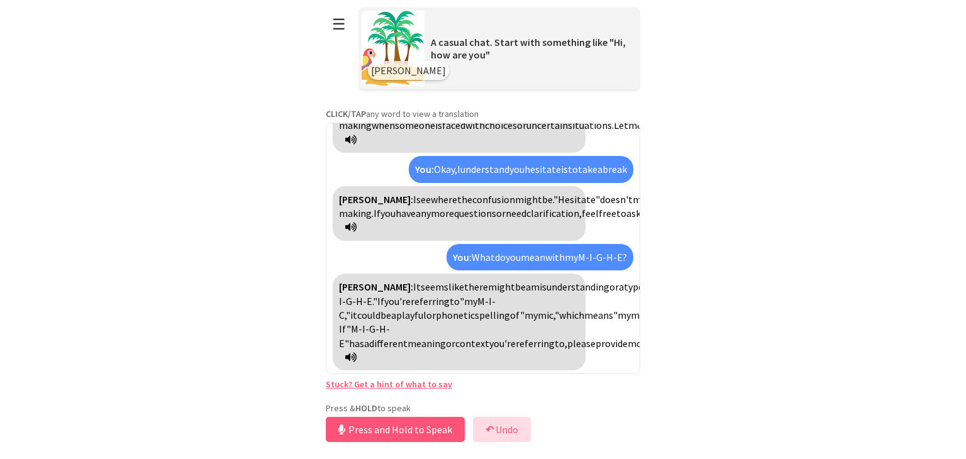
click at [491, 433] on b "↶" at bounding box center [490, 429] width 8 height 13
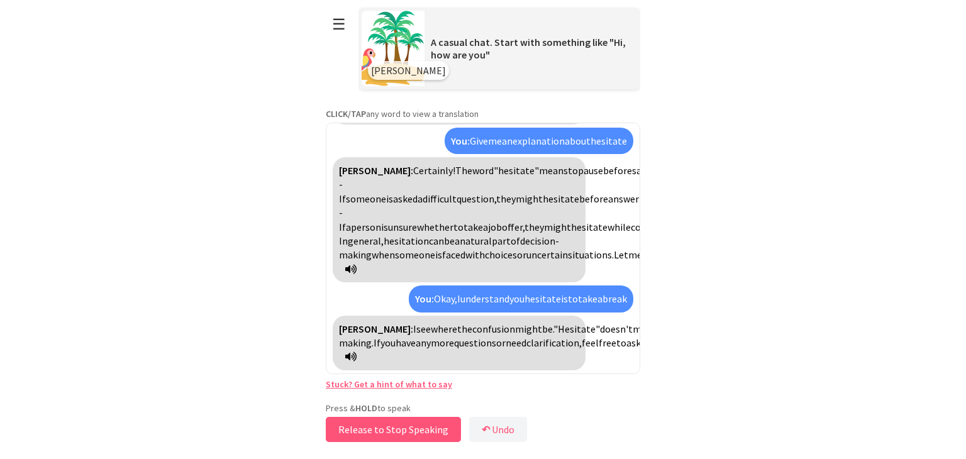
click at [441, 425] on button "Release to Stop Speaking" at bounding box center [393, 429] width 135 height 25
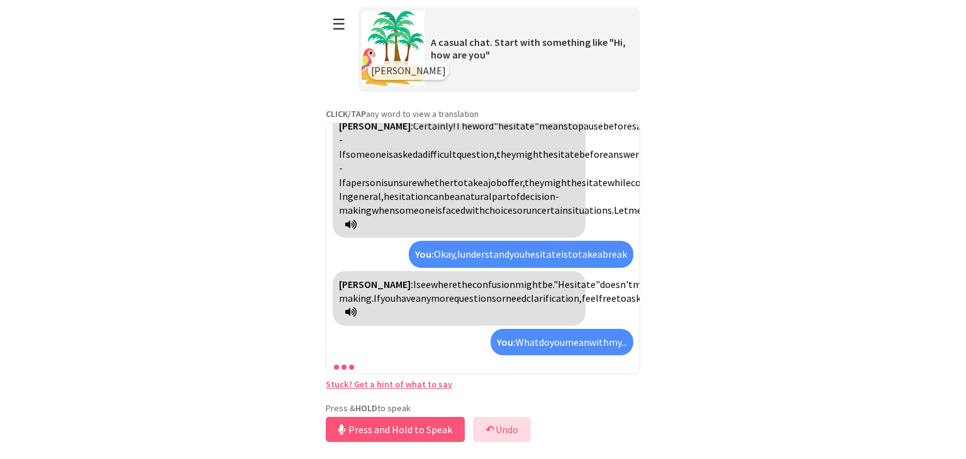
scroll to position [2812, 0]
click at [516, 421] on button "↶ Undo" at bounding box center [502, 429] width 58 height 25
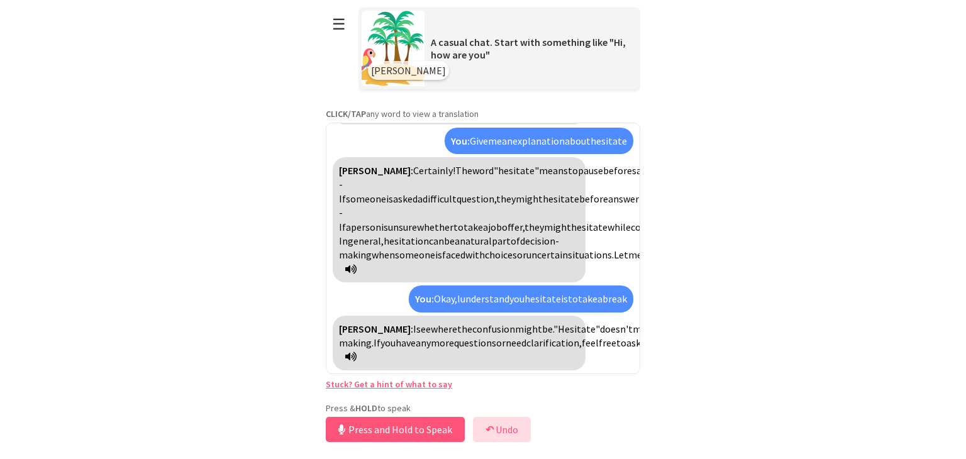
scroll to position [2767, 0]
click at [452, 426] on button "Release to Stop Speaking" at bounding box center [393, 429] width 135 height 25
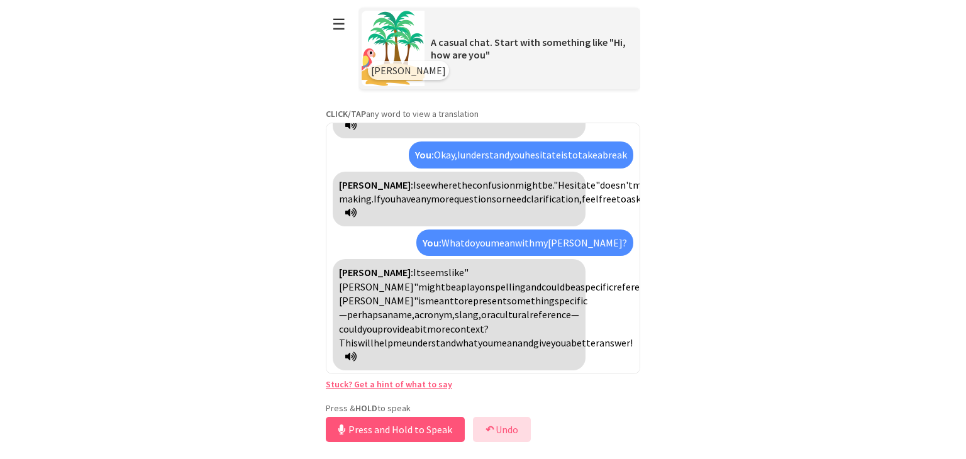
scroll to position [2926, 0]
click at [493, 414] on div "Press & HOLD to speak Press and Hold to Speak ↶ Undo Save No voice detected. Ho…" at bounding box center [483, 424] width 314 height 43
click at [491, 424] on b "↶" at bounding box center [490, 429] width 8 height 13
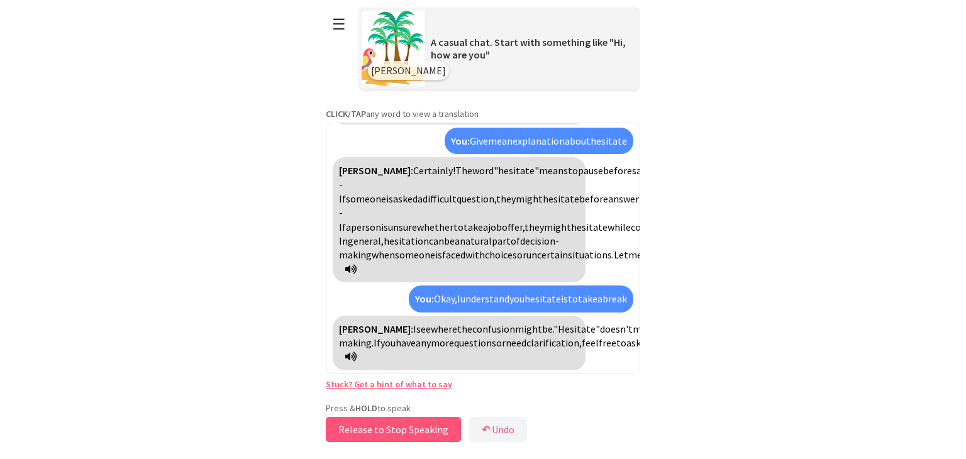
click at [431, 419] on button "Release to Stop Speaking" at bounding box center [393, 429] width 135 height 25
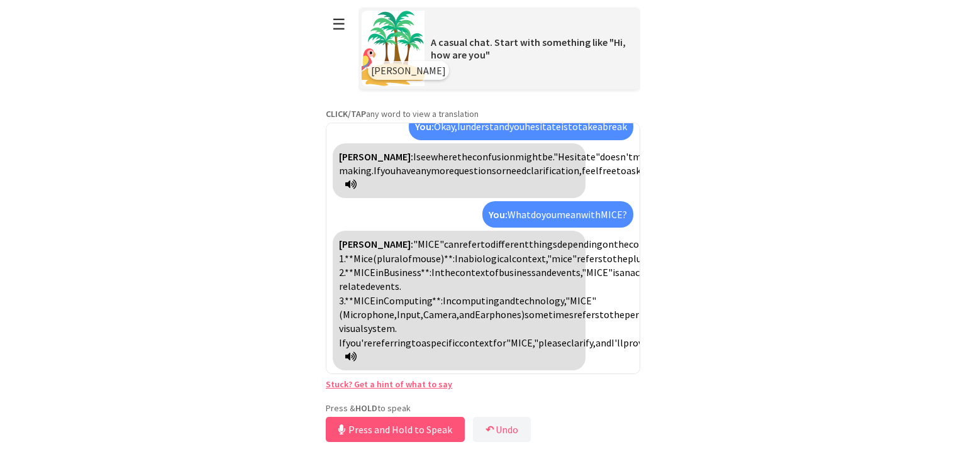
scroll to position [2962, 0]
click at [496, 436] on button "↶ Undo" at bounding box center [502, 429] width 58 height 25
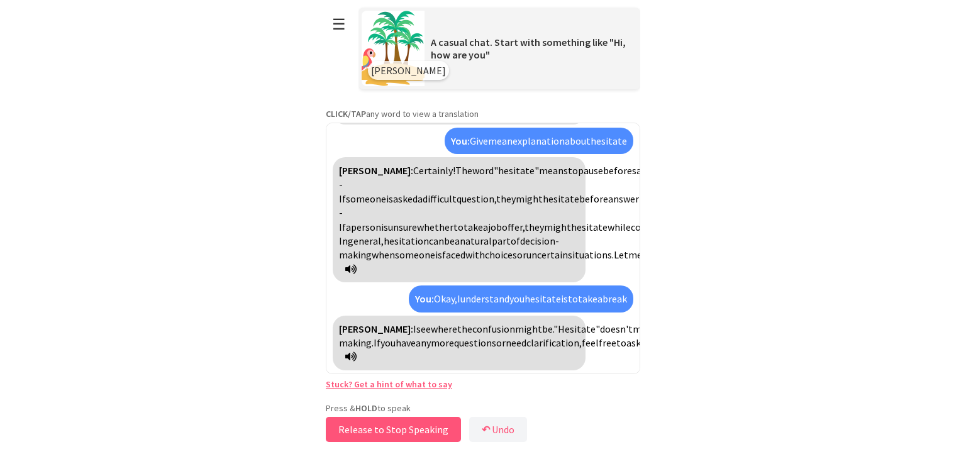
click at [431, 431] on button "Release to Stop Speaking" at bounding box center [393, 429] width 135 height 25
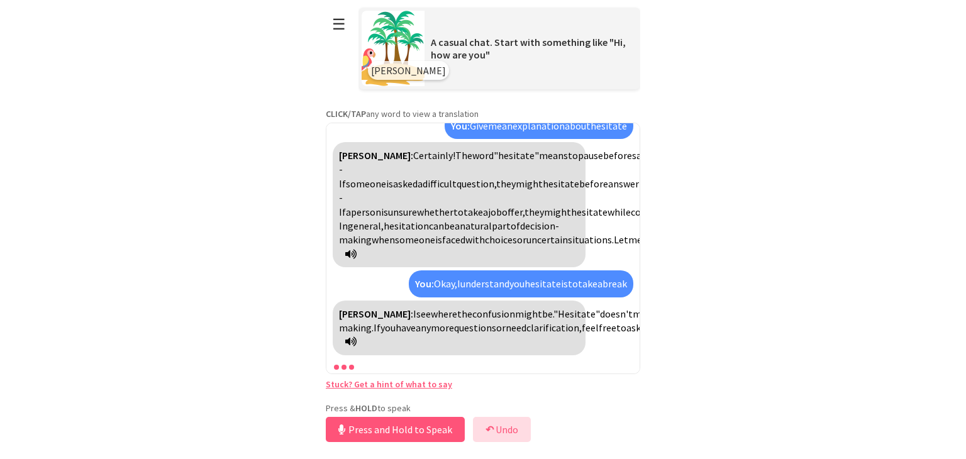
scroll to position [2812, 0]
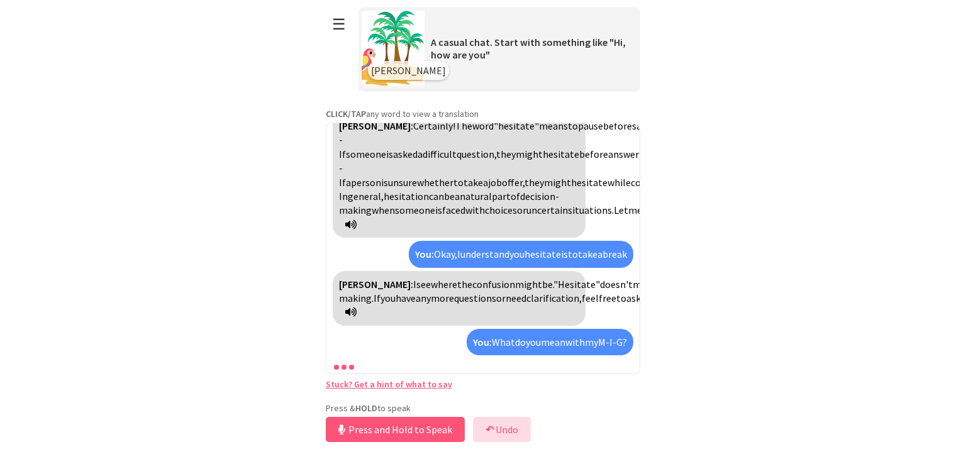
click at [499, 431] on button "↶ Undo" at bounding box center [502, 429] width 58 height 25
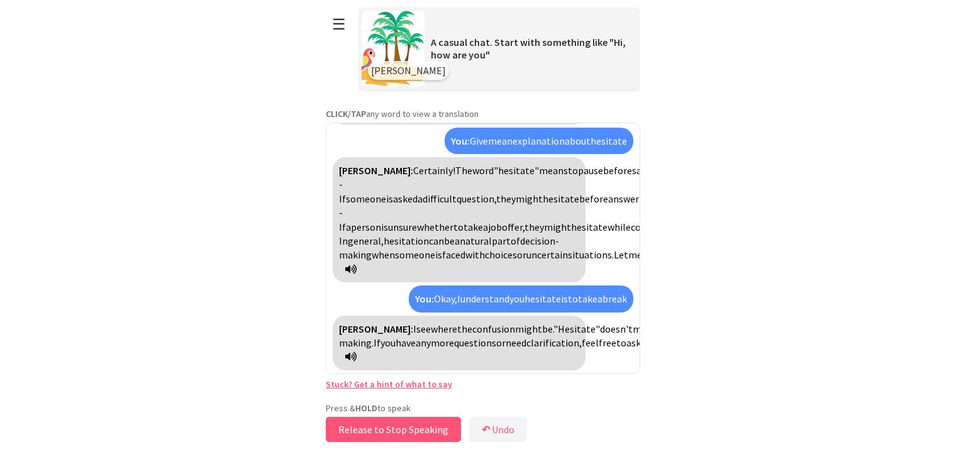
click at [393, 417] on button "Release to Stop Speaking" at bounding box center [393, 429] width 135 height 25
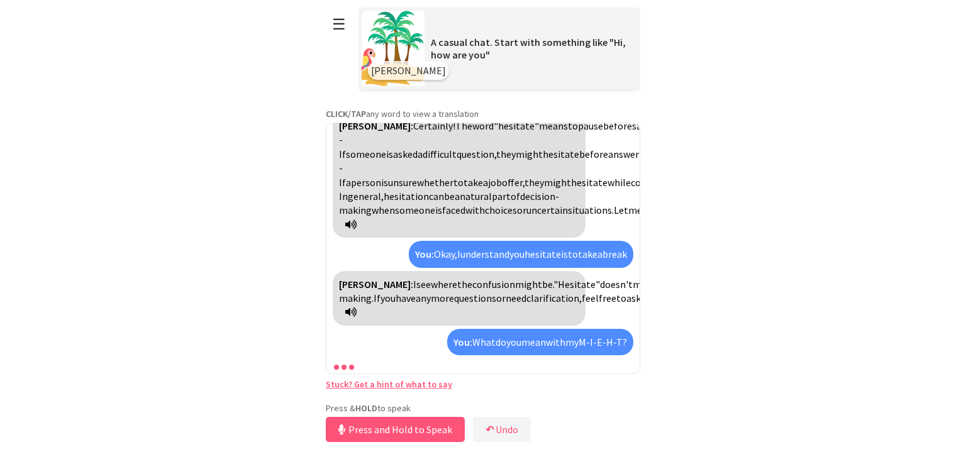
scroll to position [2911, 0]
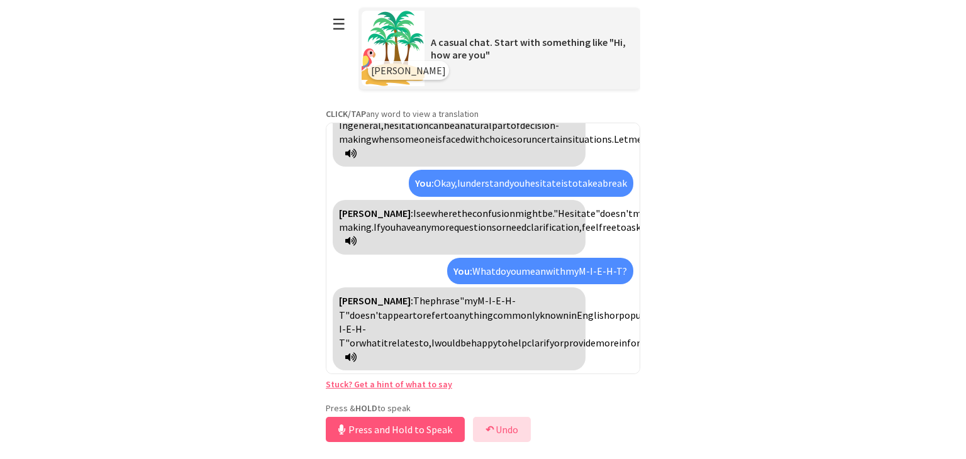
click at [496, 429] on button "↶ Undo" at bounding box center [502, 429] width 58 height 25
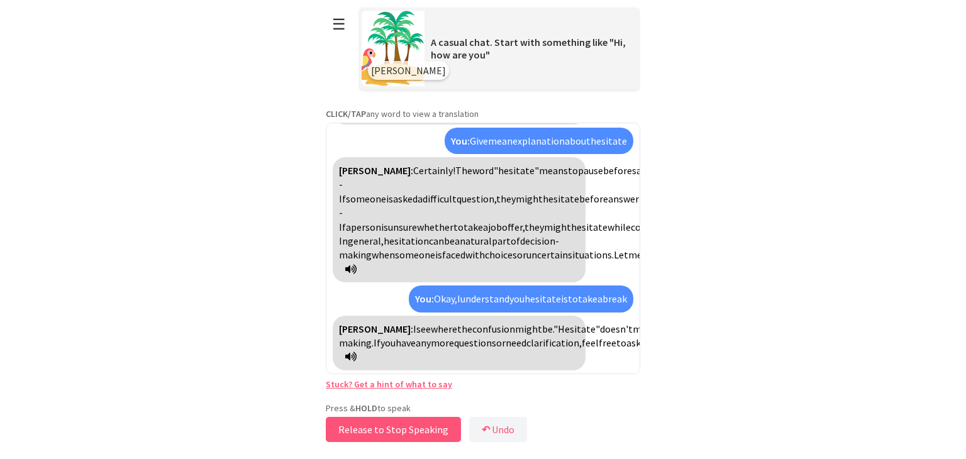
click at [433, 428] on button "Release to Stop Speaking" at bounding box center [393, 429] width 135 height 25
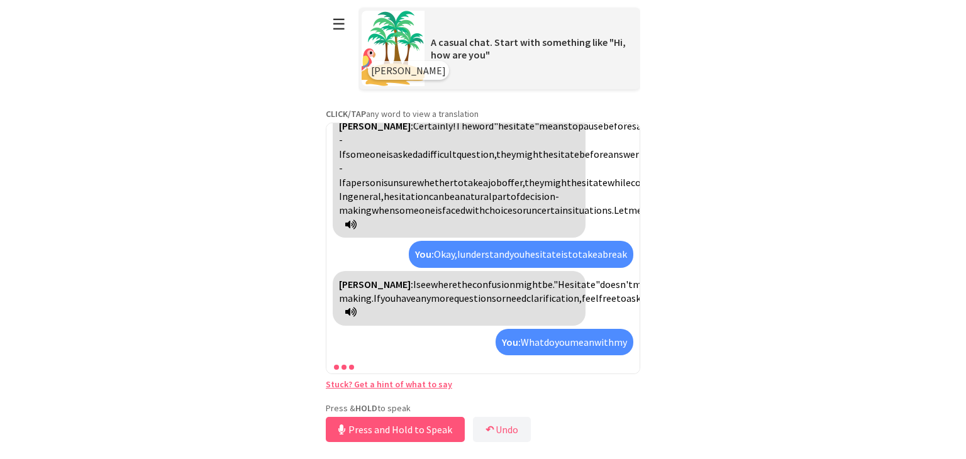
scroll to position [2812, 0]
click at [506, 428] on button "↶ Undo" at bounding box center [502, 429] width 58 height 25
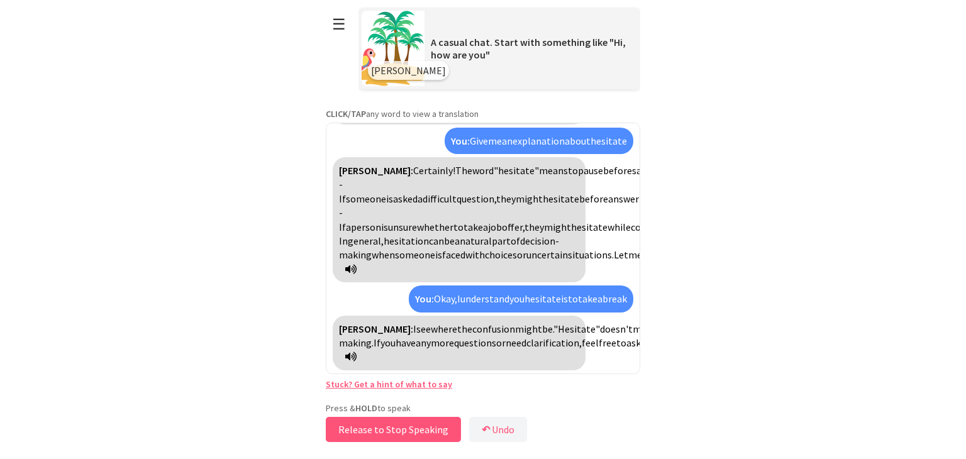
click at [420, 421] on button "Release to Stop Speaking" at bounding box center [393, 429] width 135 height 25
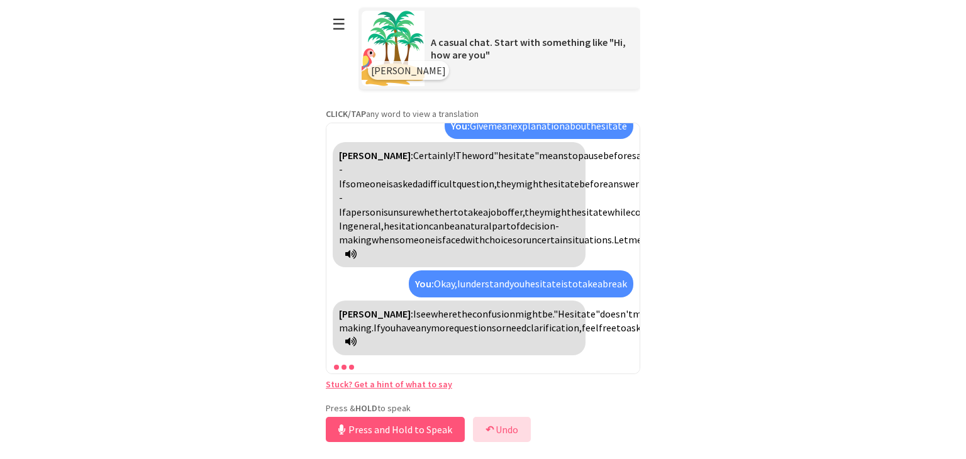
scroll to position [2812, 0]
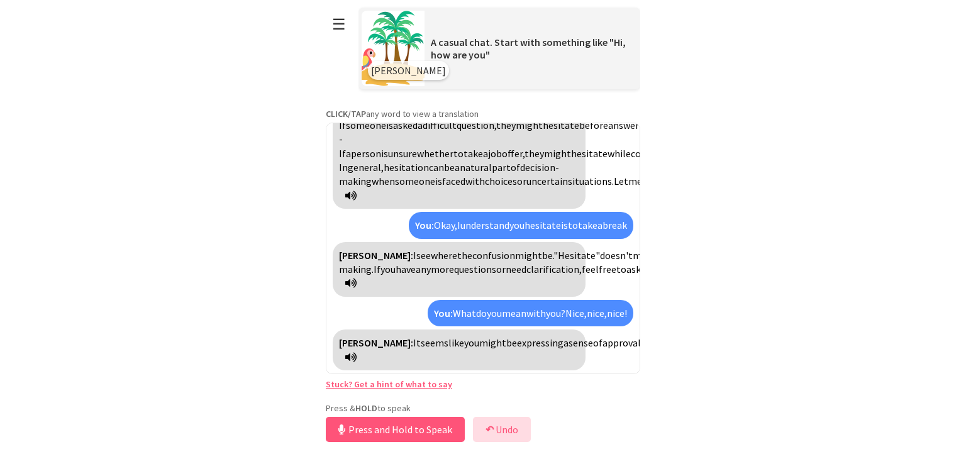
click at [501, 433] on button "↶ Undo" at bounding box center [502, 429] width 58 height 25
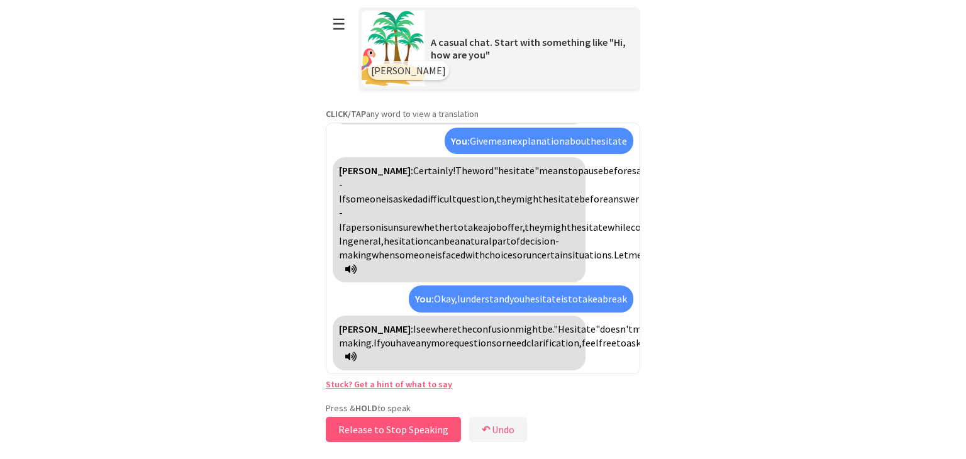
click at [418, 427] on button "Release to Stop Speaking" at bounding box center [393, 429] width 135 height 25
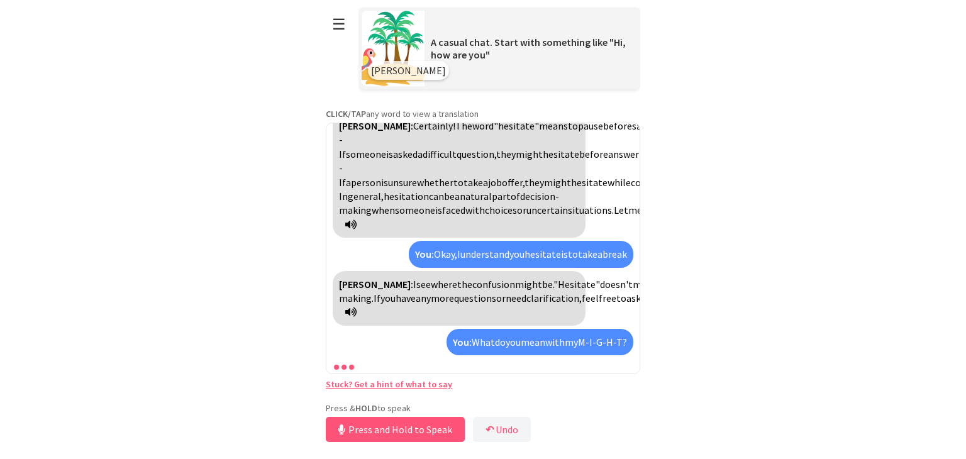
scroll to position [2982, 0]
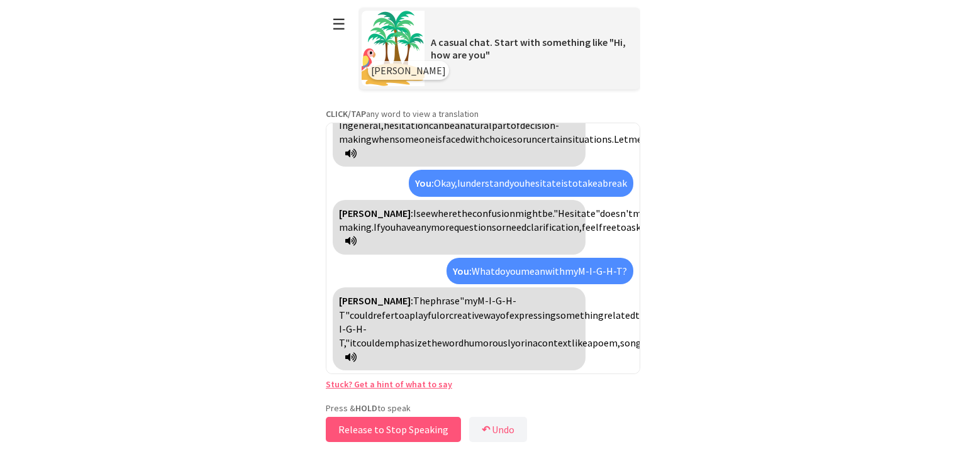
click at [444, 418] on button "Release to Stop Speaking" at bounding box center [393, 429] width 135 height 25
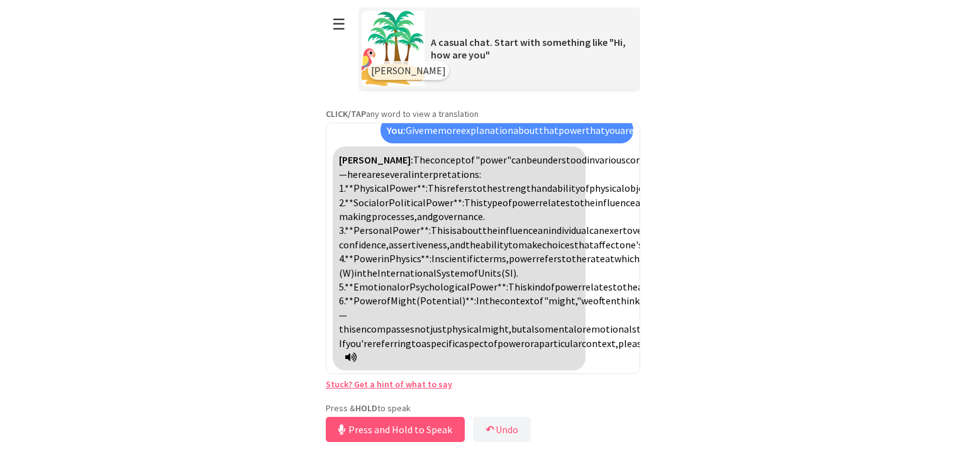
scroll to position [3189, 0]
click at [499, 424] on button "↶ Undo" at bounding box center [502, 429] width 58 height 25
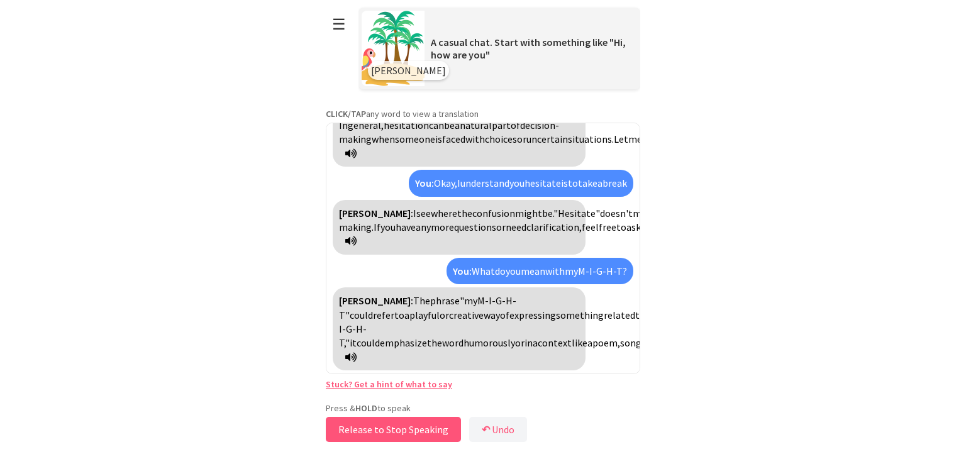
click at [434, 422] on button "Release to Stop Speaking" at bounding box center [393, 429] width 135 height 25
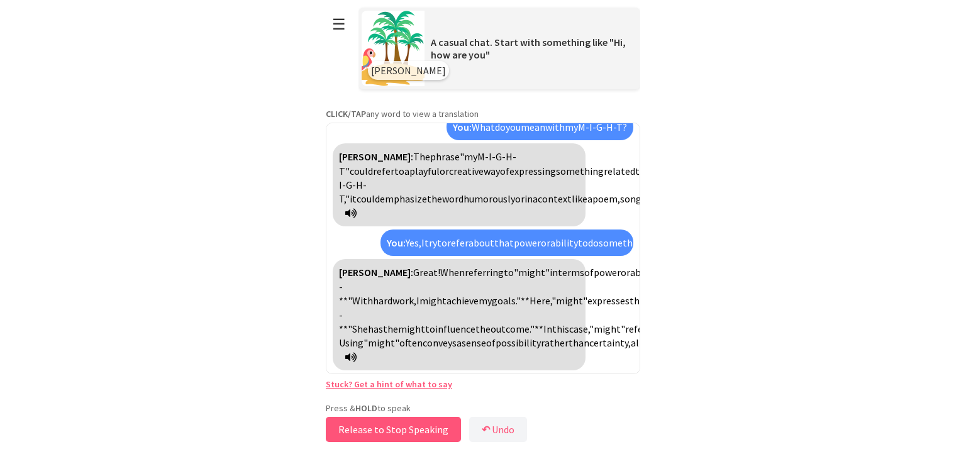
scroll to position [3254, 0]
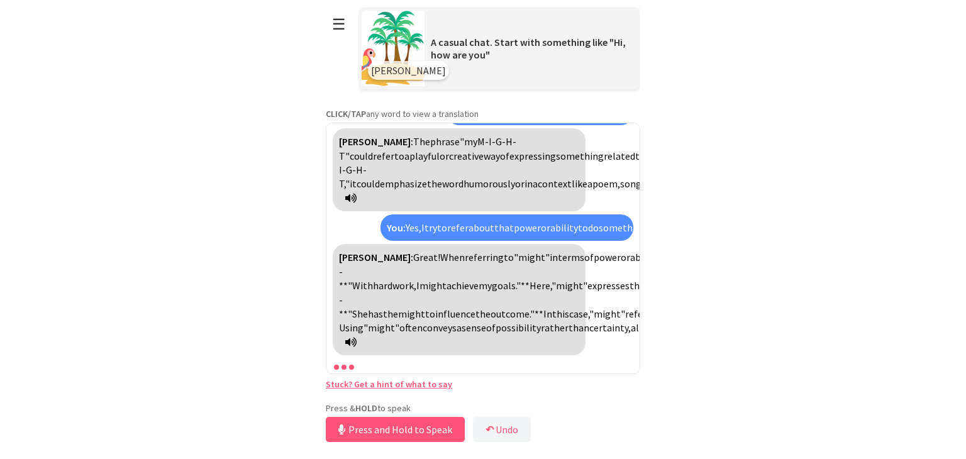
drag, startPoint x: 409, startPoint y: 431, endPoint x: 279, endPoint y: 425, distance: 130.3
click at [279, 425] on html "**********" at bounding box center [483, 229] width 966 height 459
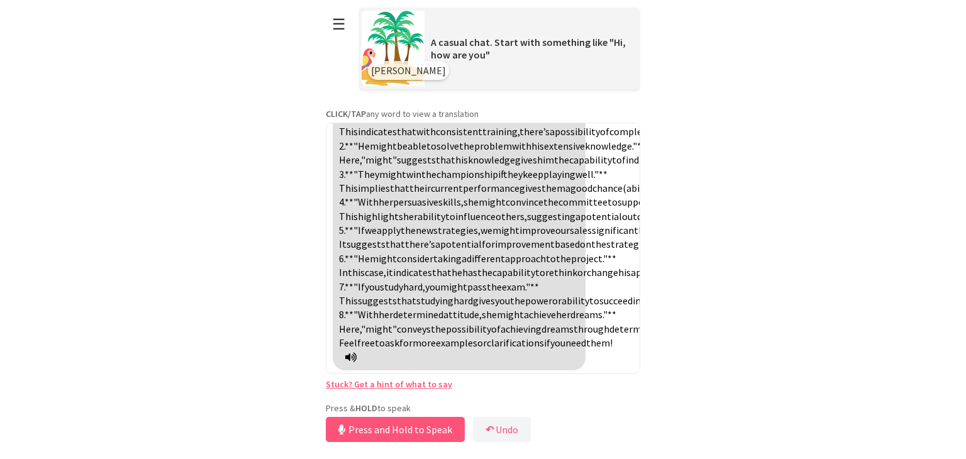
scroll to position [3478, 0]
click at [430, 426] on button "Release to Stop Speaking" at bounding box center [393, 429] width 135 height 25
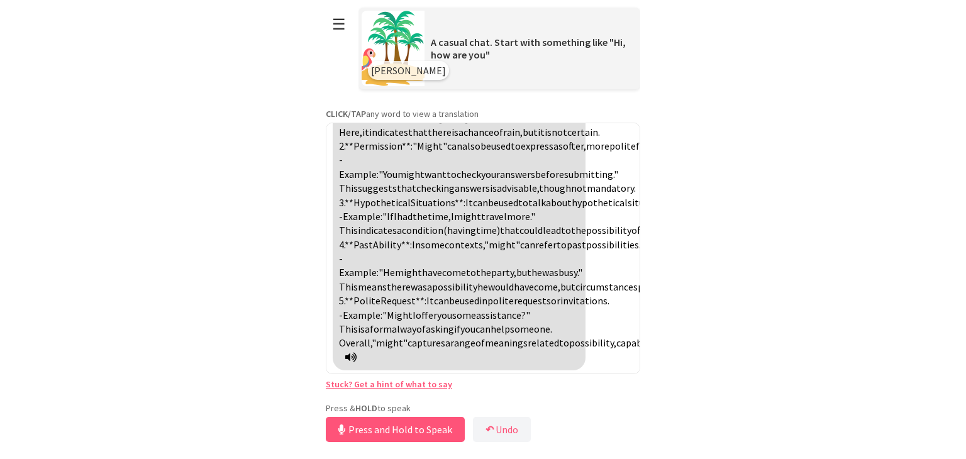
scroll to position [3889, 0]
click at [434, 423] on button "Release to Stop Speaking" at bounding box center [393, 429] width 135 height 25
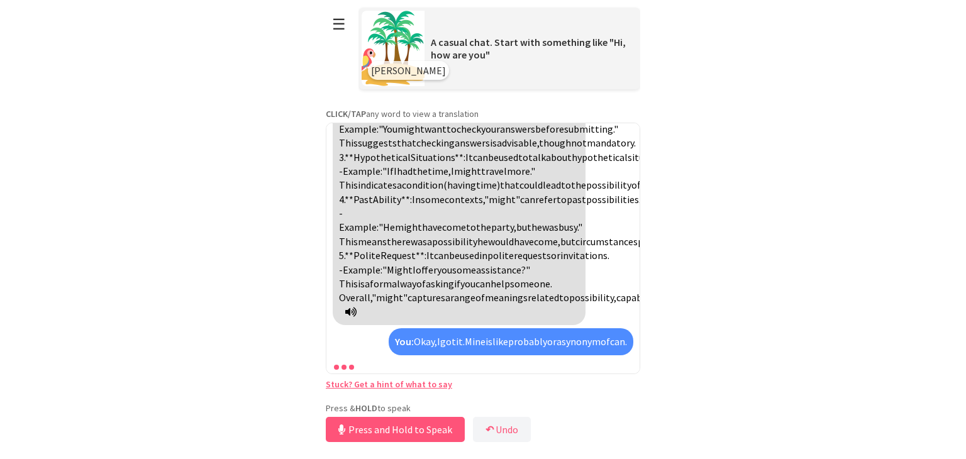
scroll to position [4390, 0]
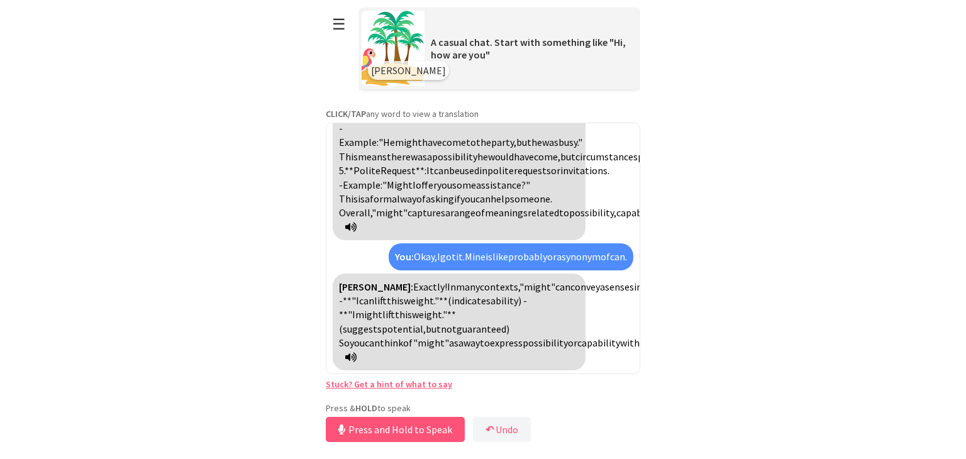
click at [357, 356] on icon at bounding box center [350, 357] width 11 height 10
click at [421, 430] on button "Release to Stop Speaking" at bounding box center [393, 429] width 135 height 25
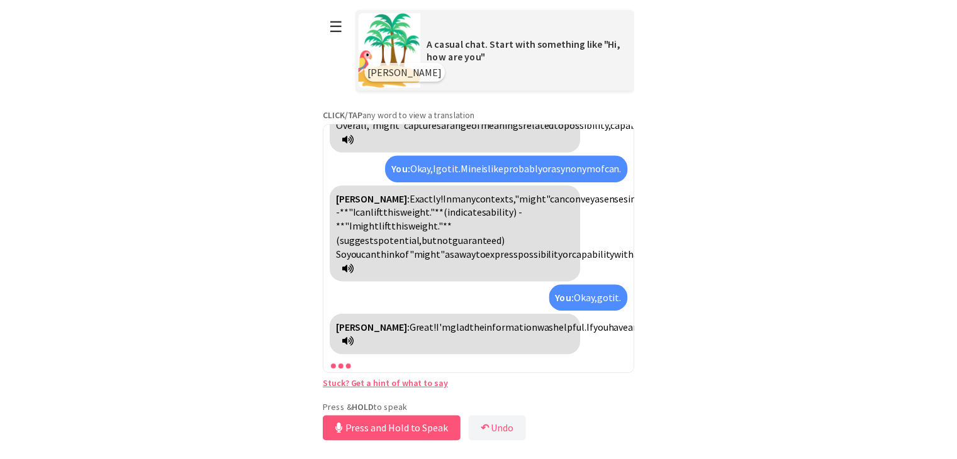
scroll to position [4493, 0]
